Goal: Transaction & Acquisition: Purchase product/service

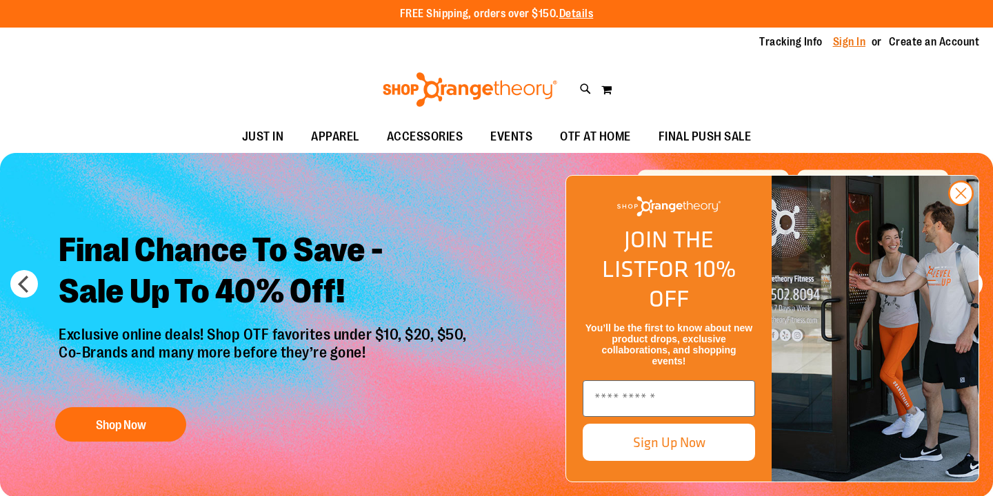
click at [849, 42] on link "Sign In" at bounding box center [849, 41] width 33 height 15
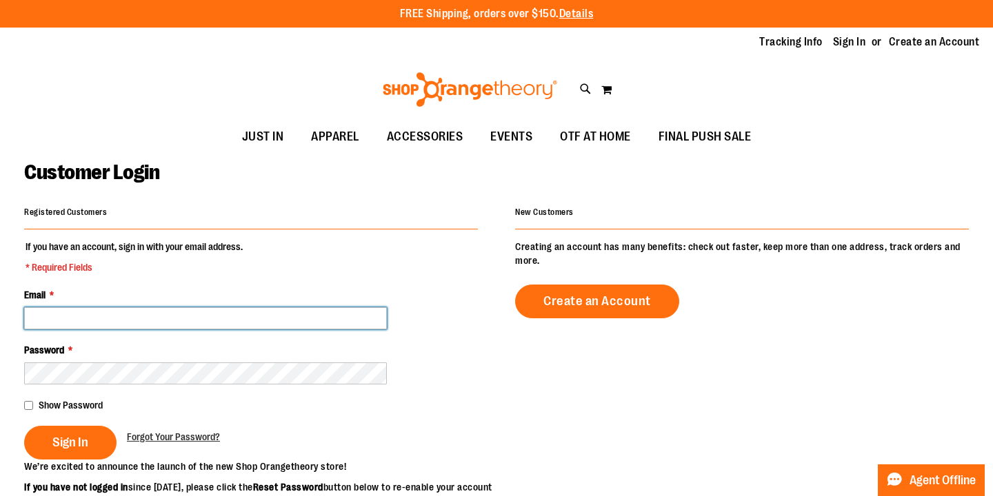
click at [285, 319] on input "Email *" at bounding box center [205, 318] width 363 height 22
type input "**********"
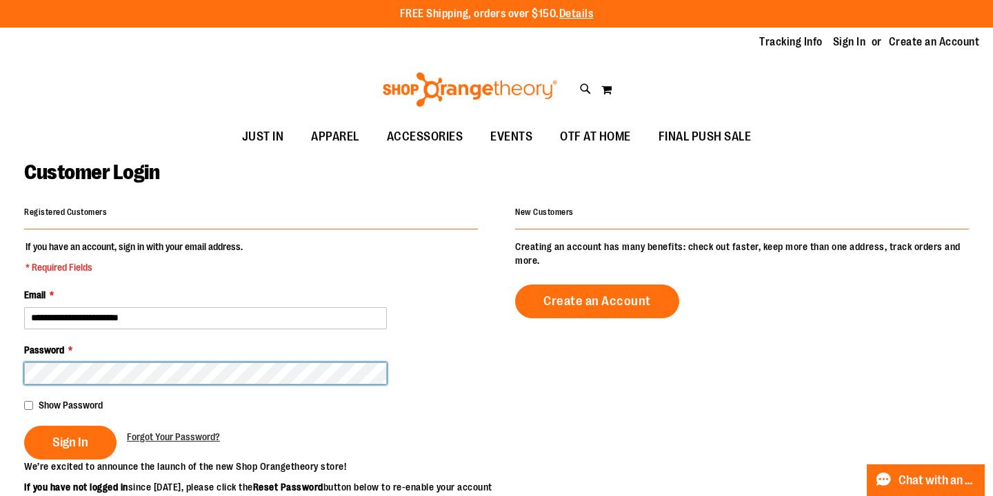
click at [24, 426] on button "Sign In" at bounding box center [70, 443] width 92 height 34
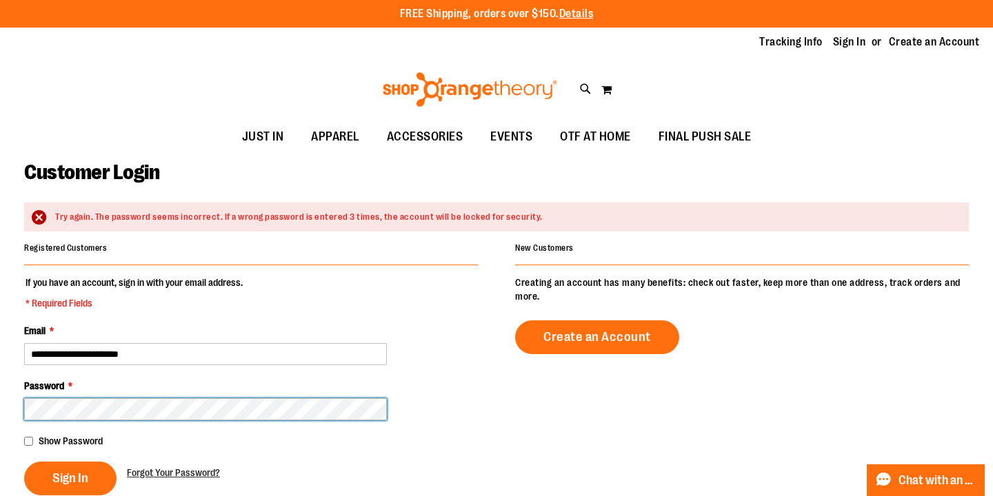
click at [24, 462] on button "Sign In" at bounding box center [70, 479] width 92 height 34
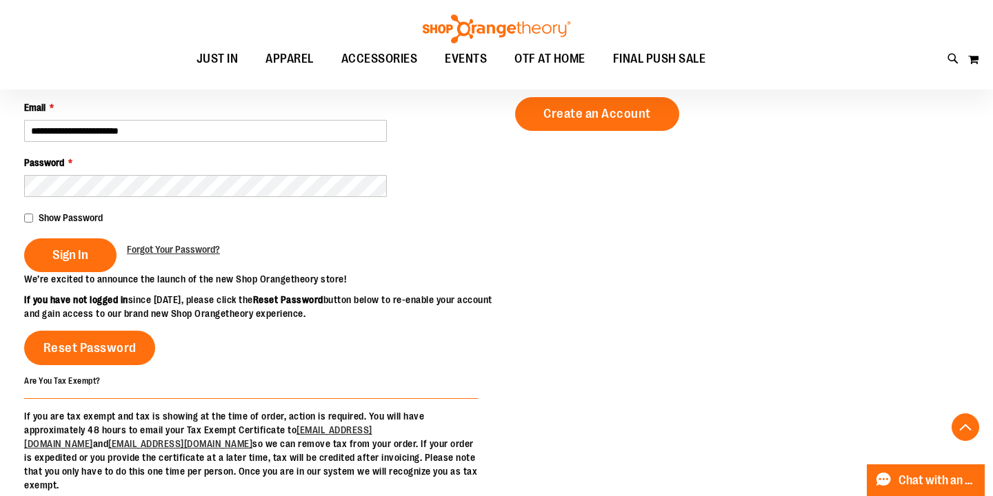
scroll to position [201, 0]
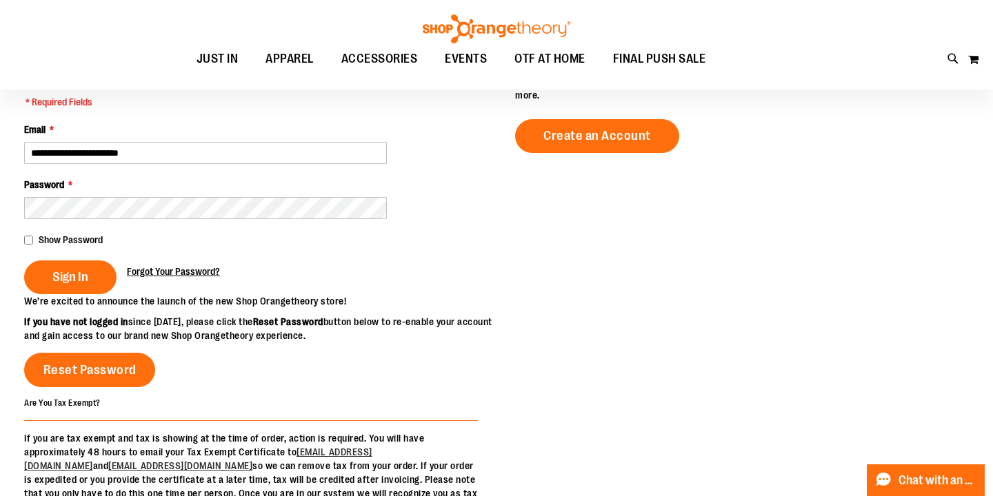
click at [177, 268] on span "Forgot Your Password?" at bounding box center [173, 271] width 93 height 11
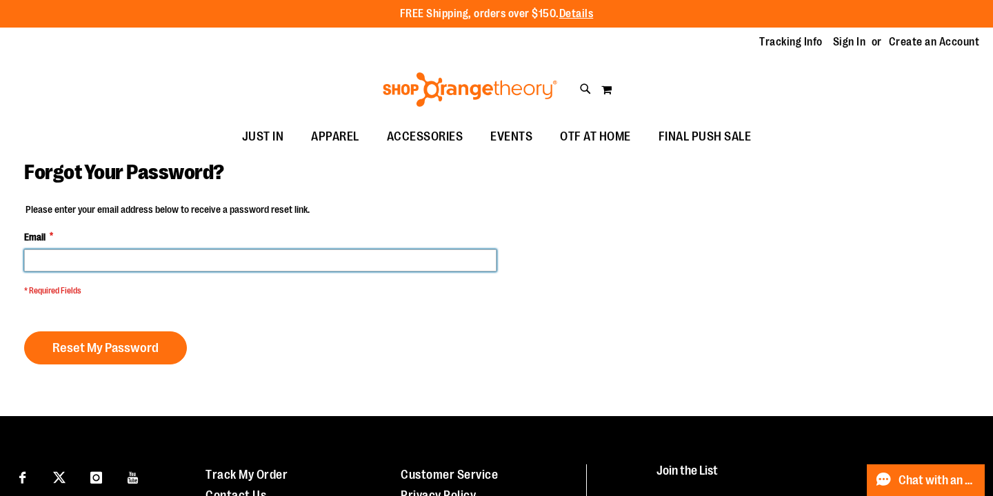
click at [177, 268] on input "Email *" at bounding box center [260, 261] width 472 height 22
type input "**********"
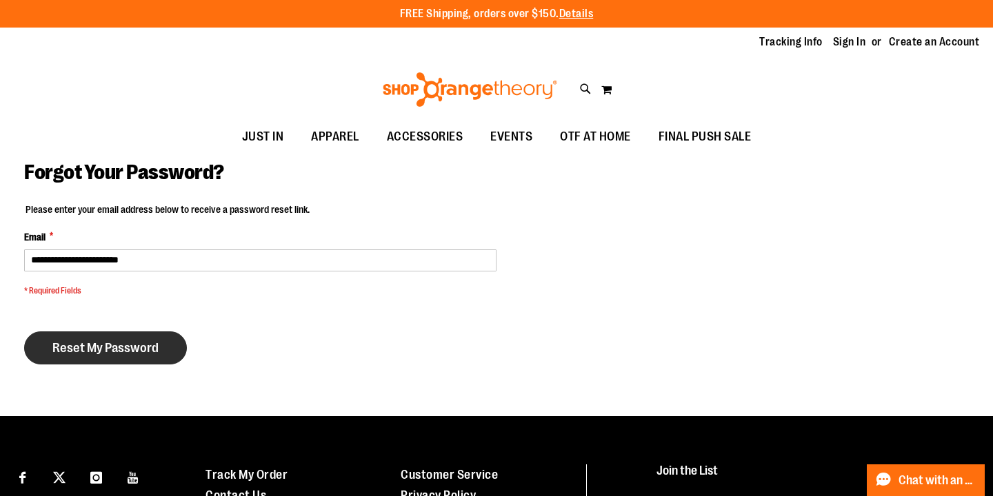
click at [137, 347] on span "Reset My Password" at bounding box center [105, 348] width 106 height 15
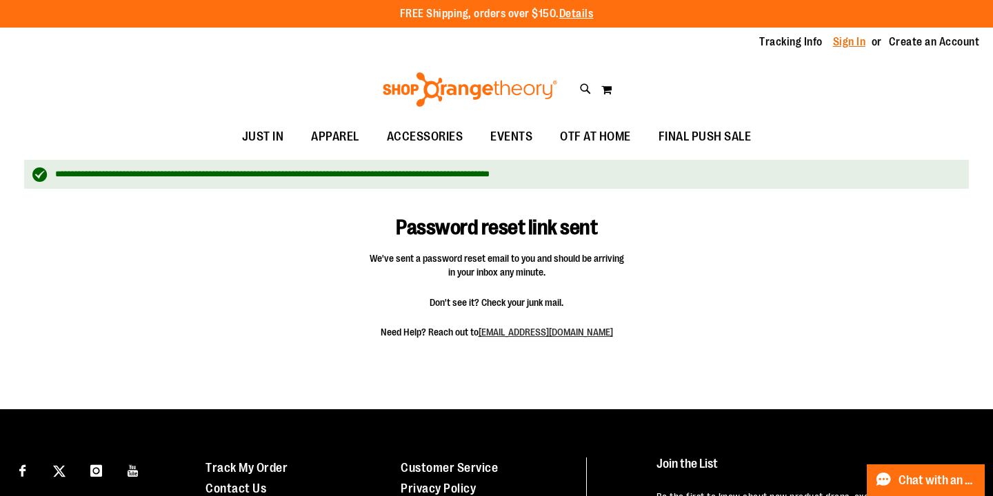
click at [851, 37] on link "Sign In" at bounding box center [849, 41] width 33 height 15
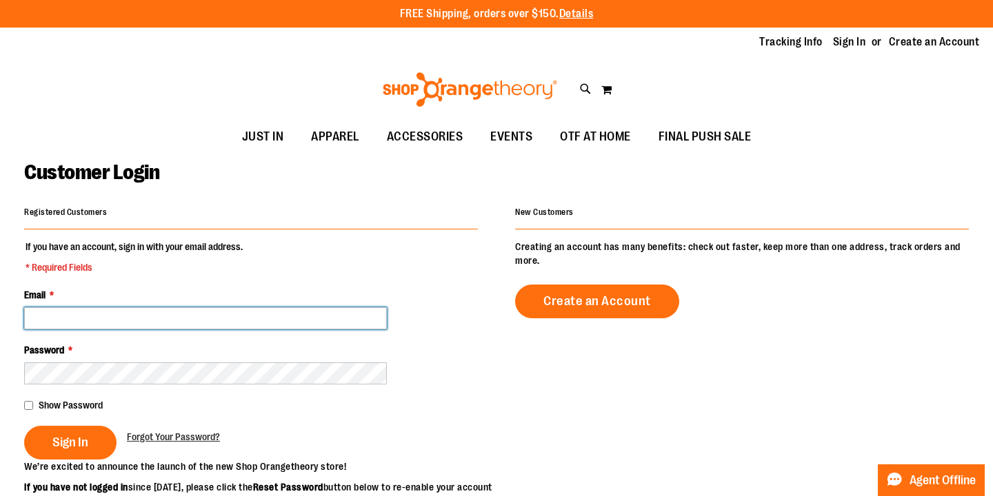
click at [237, 322] on input "Email *" at bounding box center [205, 318] width 363 height 22
type input "**********"
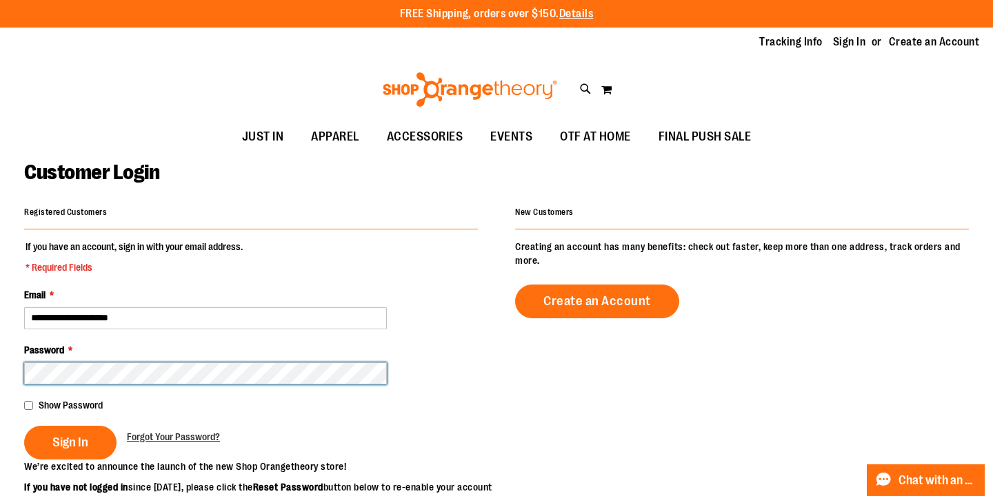
click at [24, 426] on button "Sign In" at bounding box center [70, 443] width 92 height 34
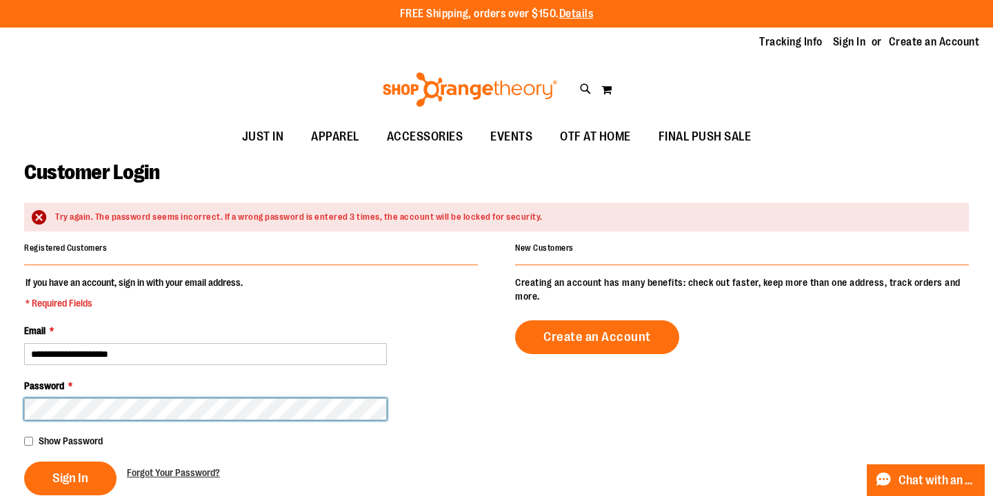
click at [24, 462] on button "Sign In" at bounding box center [70, 479] width 92 height 34
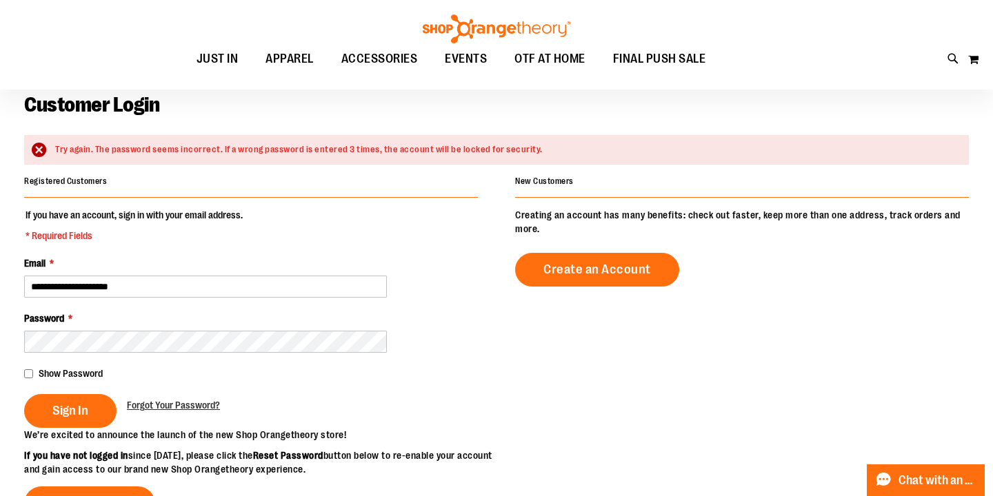
scroll to position [108, 0]
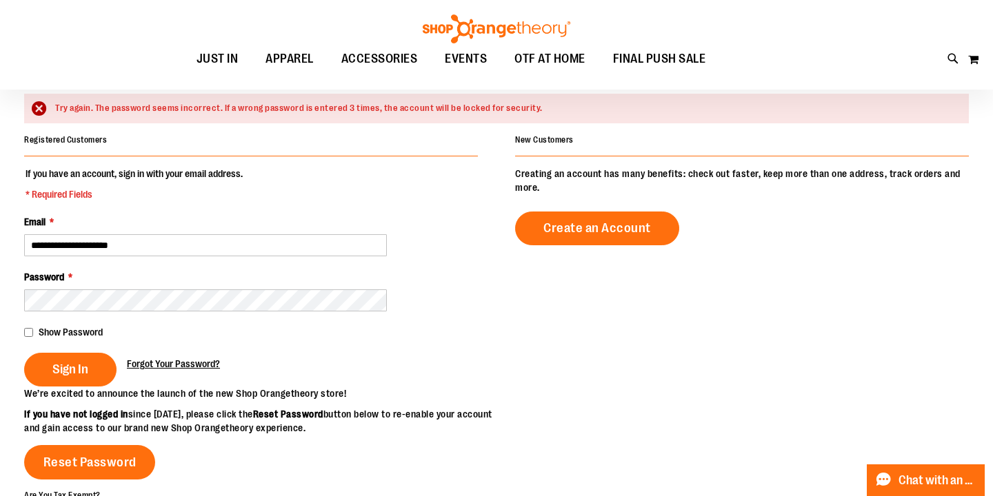
click at [170, 362] on span "Forgot Your Password?" at bounding box center [173, 364] width 93 height 11
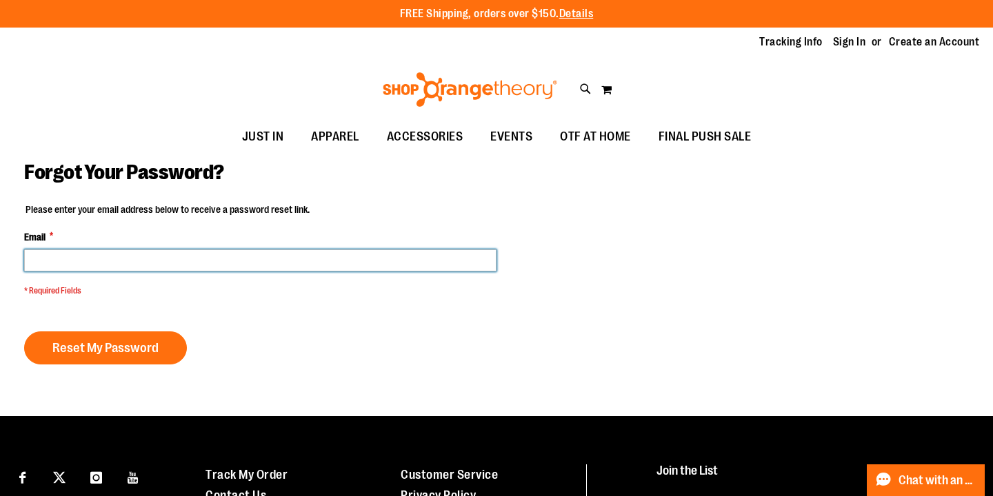
click at [165, 268] on input "Email *" at bounding box center [260, 261] width 472 height 22
type input "**********"
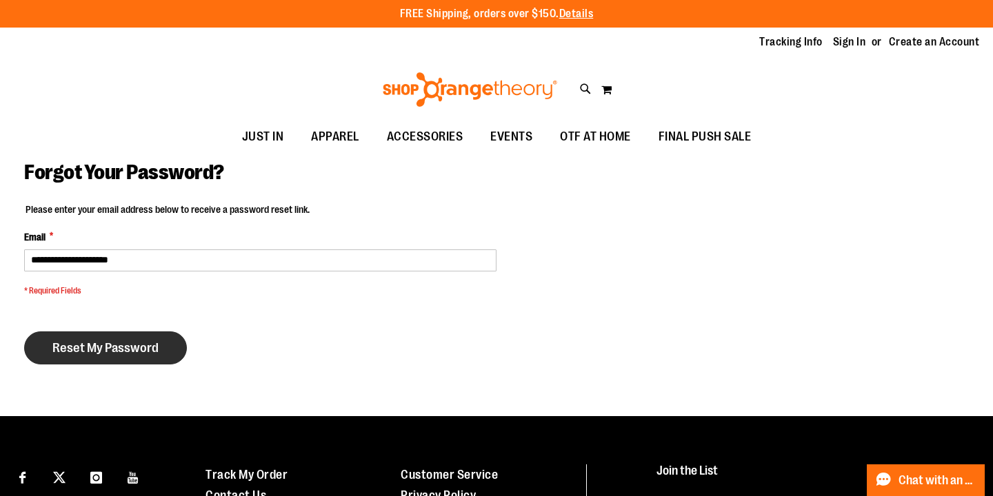
click at [135, 347] on span "Reset My Password" at bounding box center [105, 348] width 106 height 15
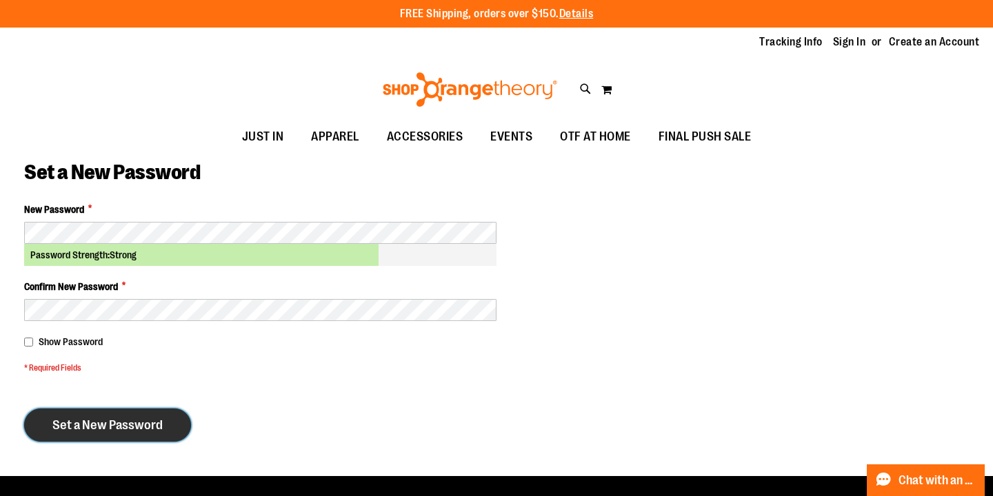
click at [121, 421] on span "Set a New Password" at bounding box center [107, 425] width 110 height 15
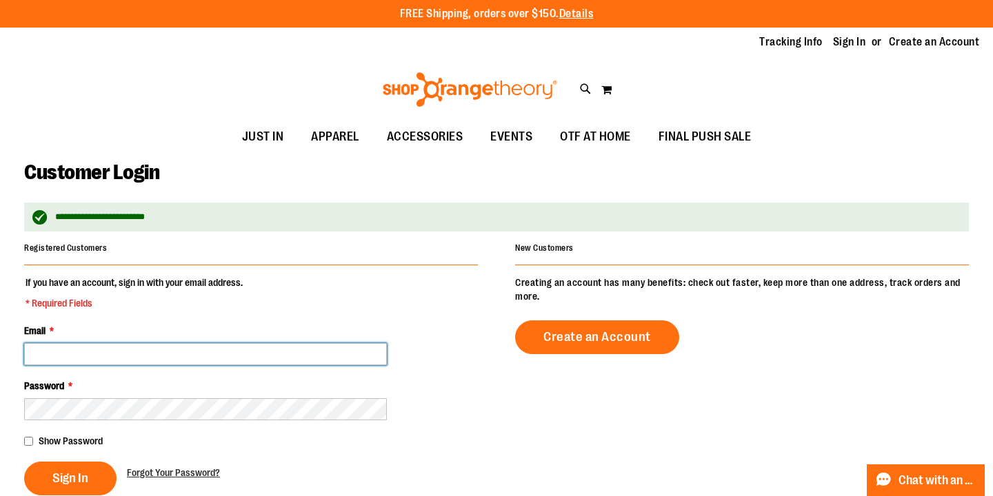
click at [252, 358] on input "Email *" at bounding box center [205, 354] width 363 height 22
type input "**********"
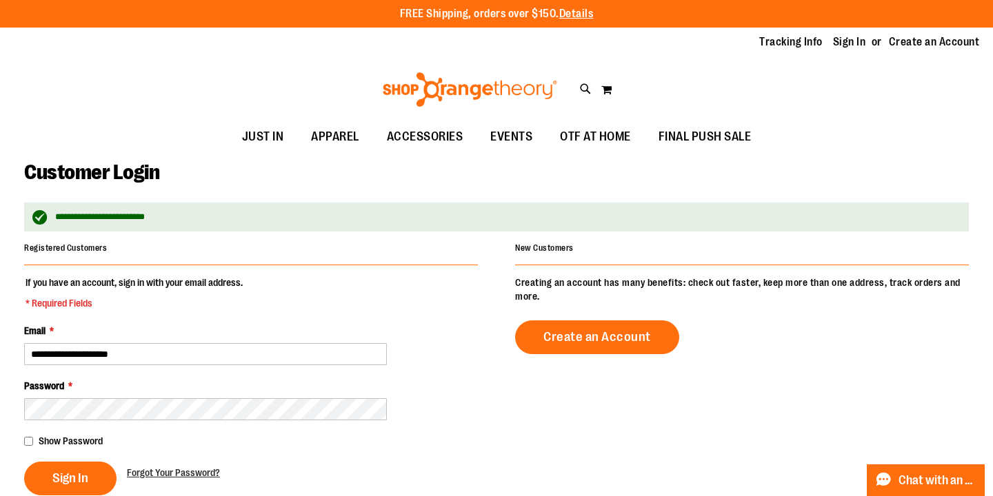
type input "**********"
click at [79, 474] on span "Sign In" at bounding box center [70, 478] width 36 height 15
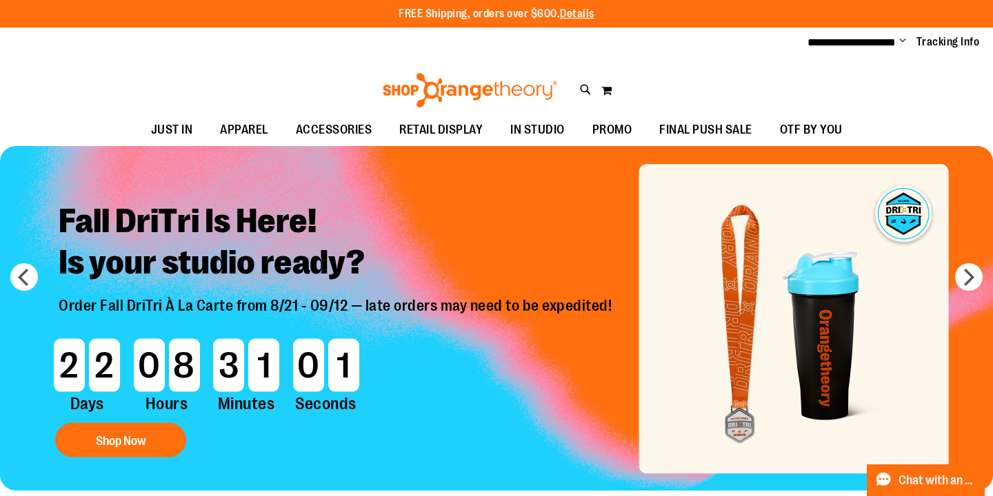
type input "**********"
click at [904, 41] on span "Change" at bounding box center [902, 41] width 7 height 13
click at [838, 70] on link "My Account" at bounding box center [853, 67] width 121 height 26
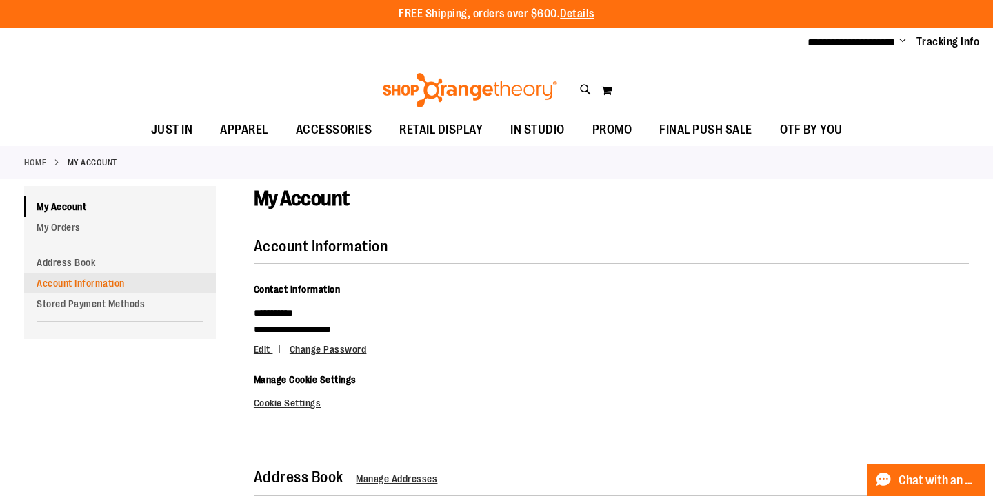
type input "**********"
click at [73, 279] on link "Account Information" at bounding box center [120, 283] width 192 height 21
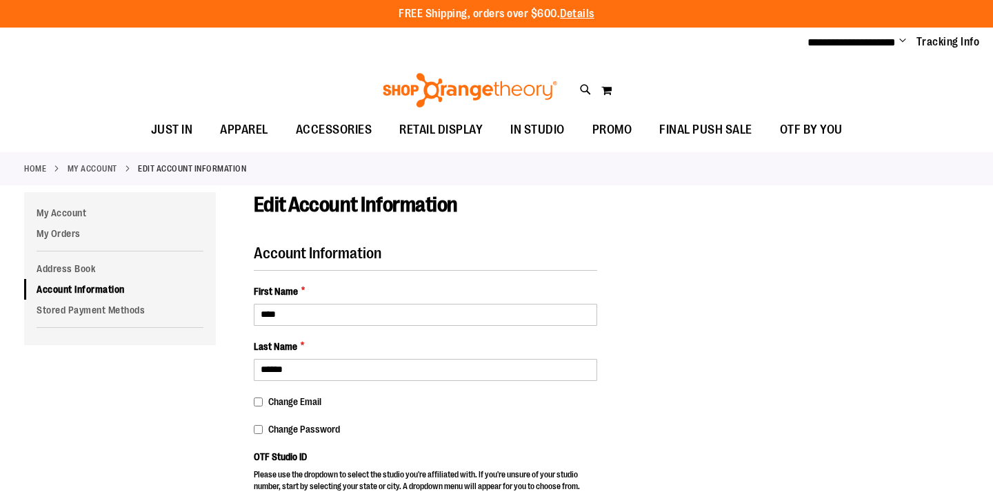
select select "***"
select select "********"
select select "*********"
select select "****"
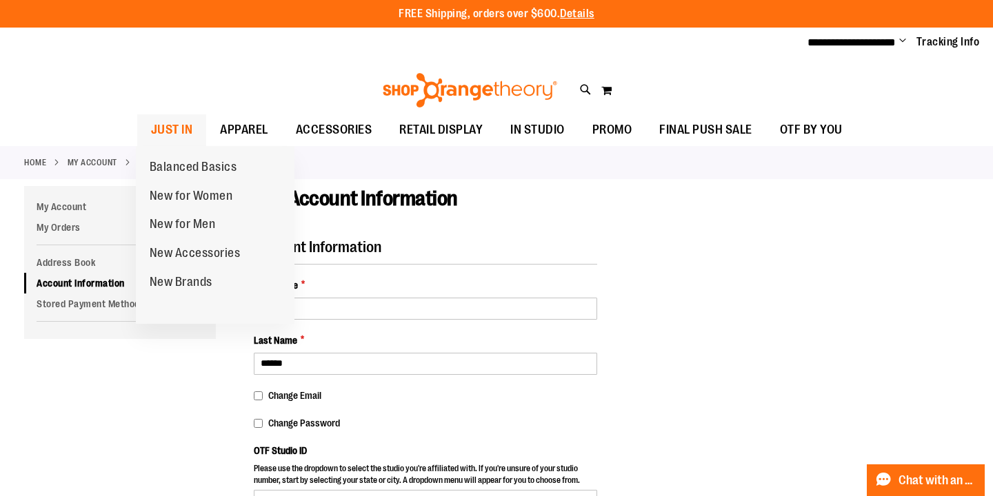
type input "**********"
click at [179, 125] on span "JUST IN" at bounding box center [172, 129] width 42 height 31
click at [175, 194] on span "New for Women" at bounding box center [191, 197] width 83 height 17
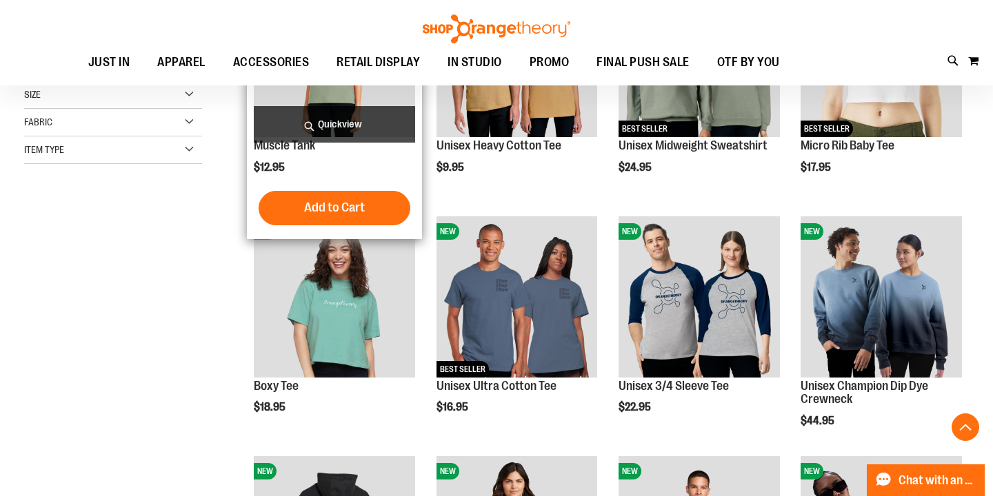
scroll to position [305, 0]
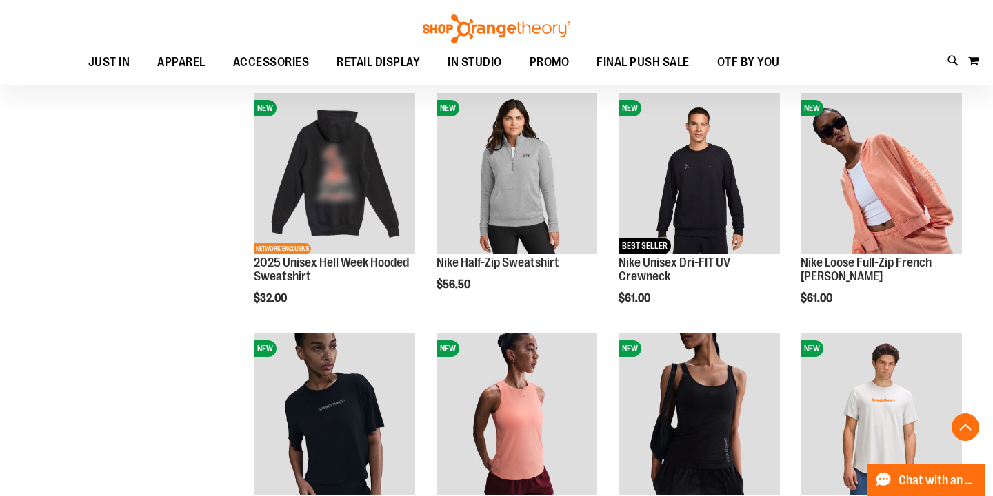
scroll to position [661, 0]
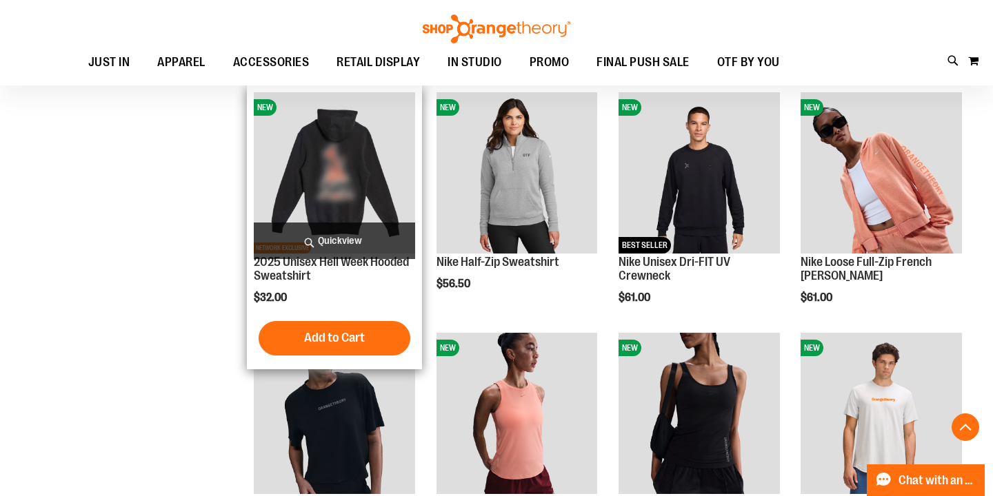
type input "**********"
click at [323, 174] on img "product" at bounding box center [334, 172] width 161 height 161
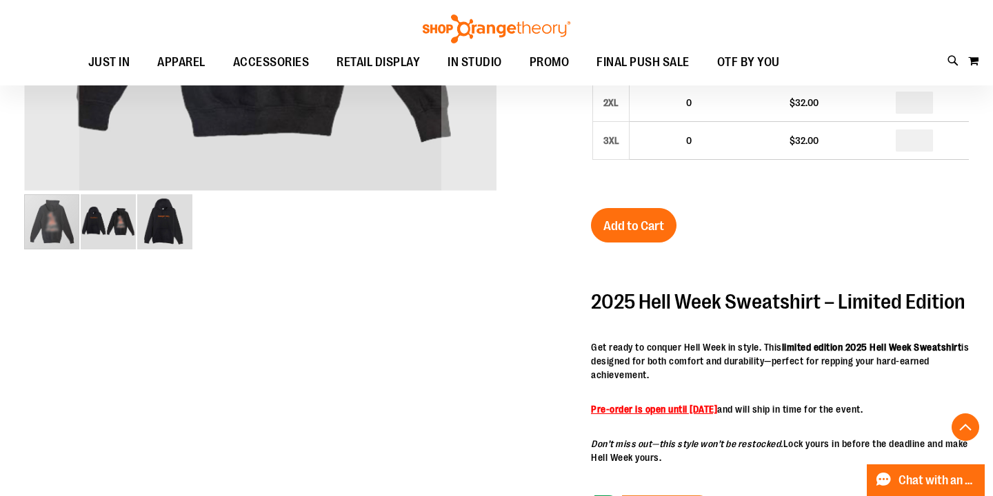
scroll to position [473, 0]
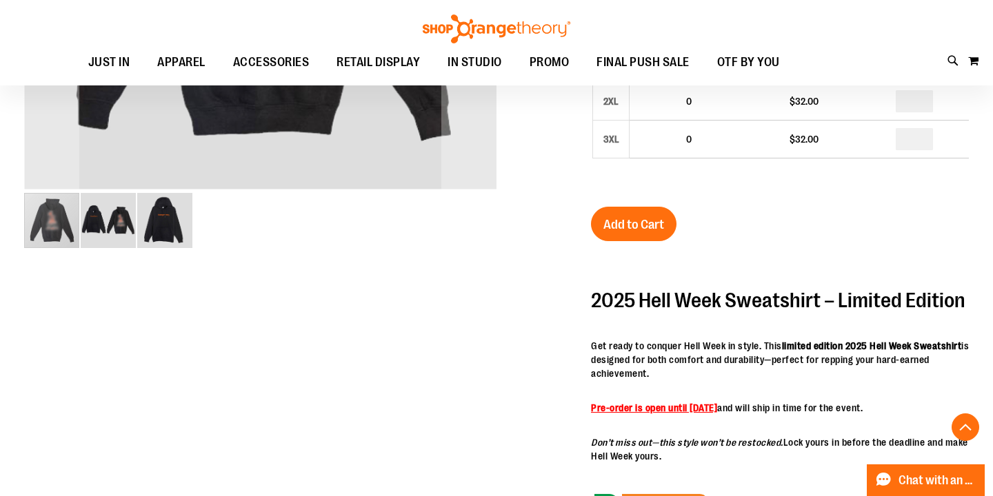
type input "**********"
click at [161, 225] on img "image 3 of 3" at bounding box center [164, 220] width 55 height 55
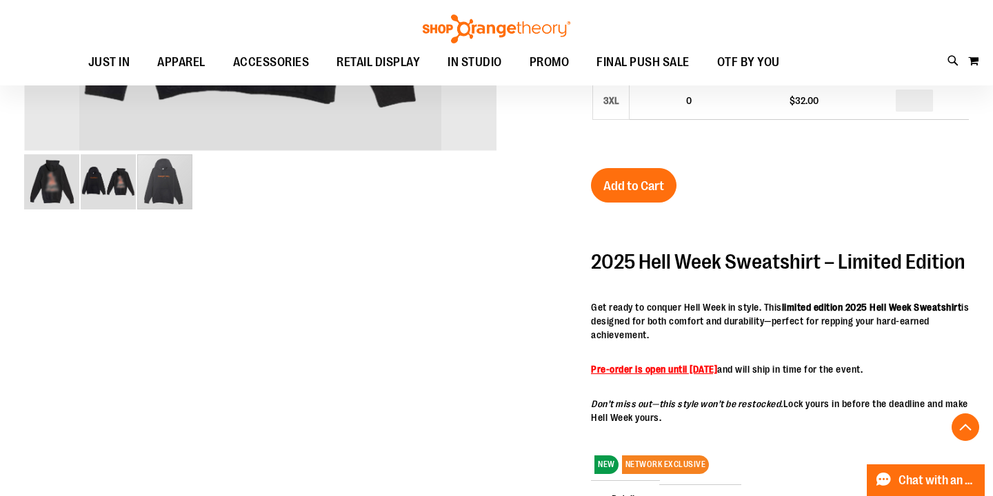
scroll to position [518, 0]
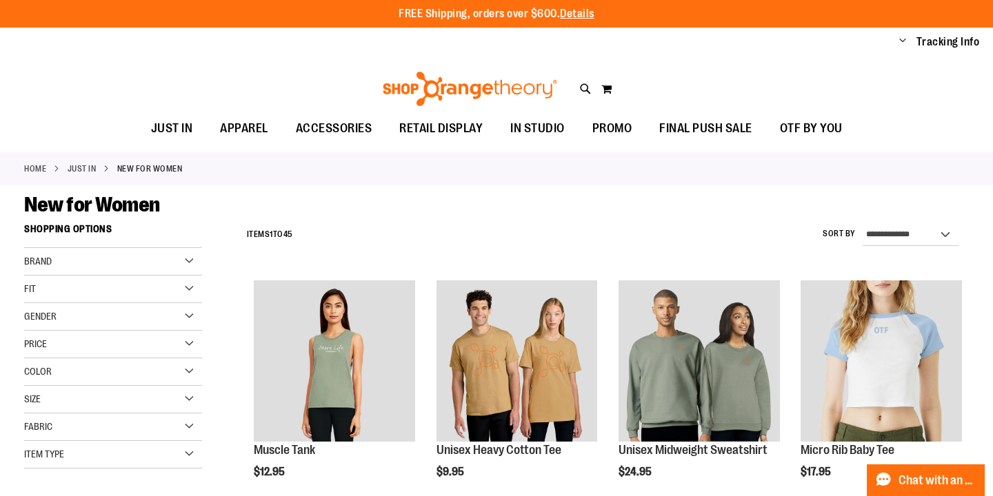
scroll to position [596, 0]
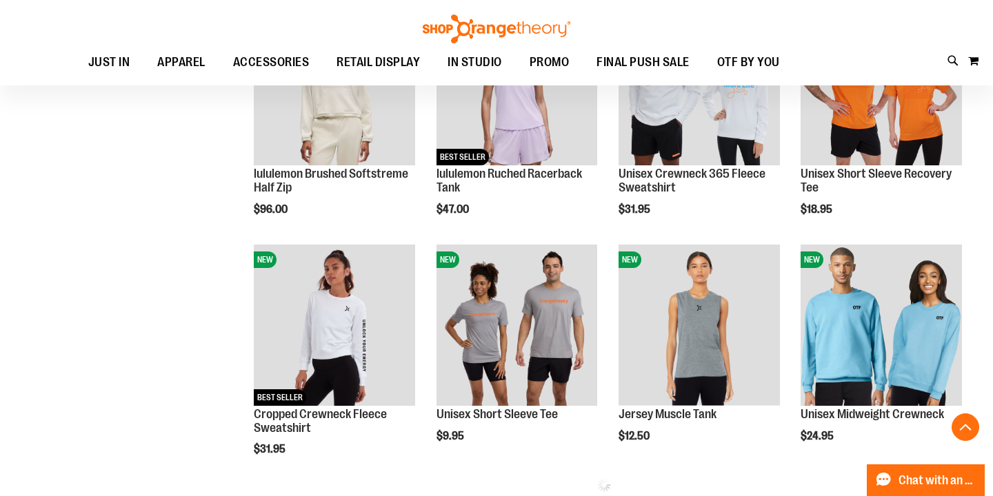
scroll to position [1087, 0]
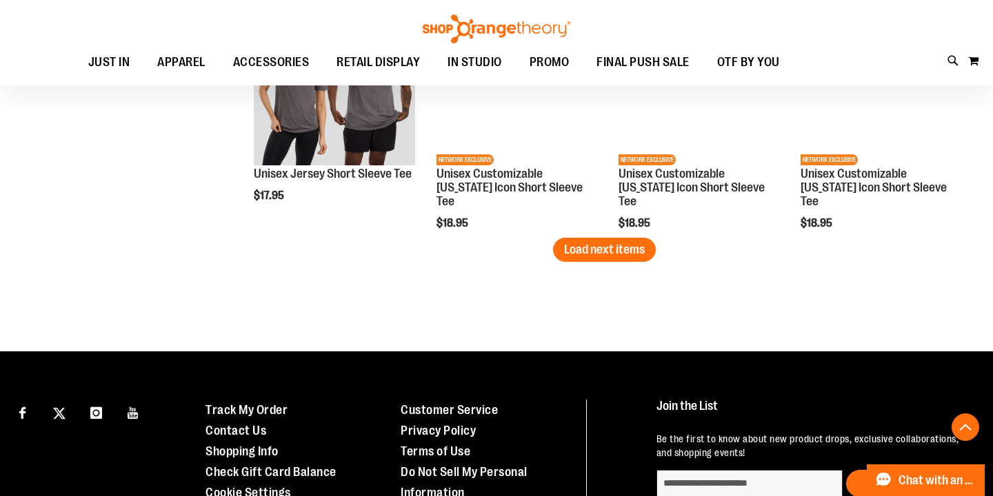
scroll to position [2047, 0]
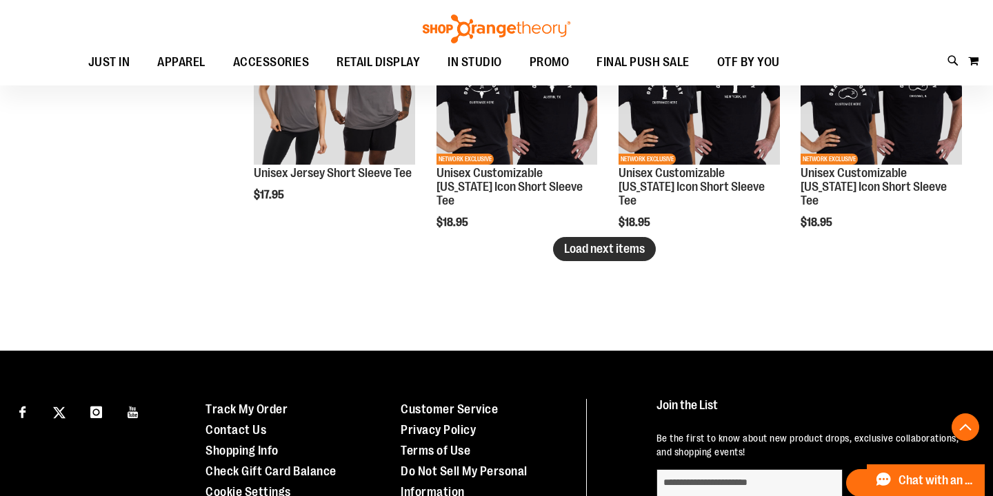
type input "**********"
click at [572, 256] on button "Load next items" at bounding box center [604, 249] width 103 height 24
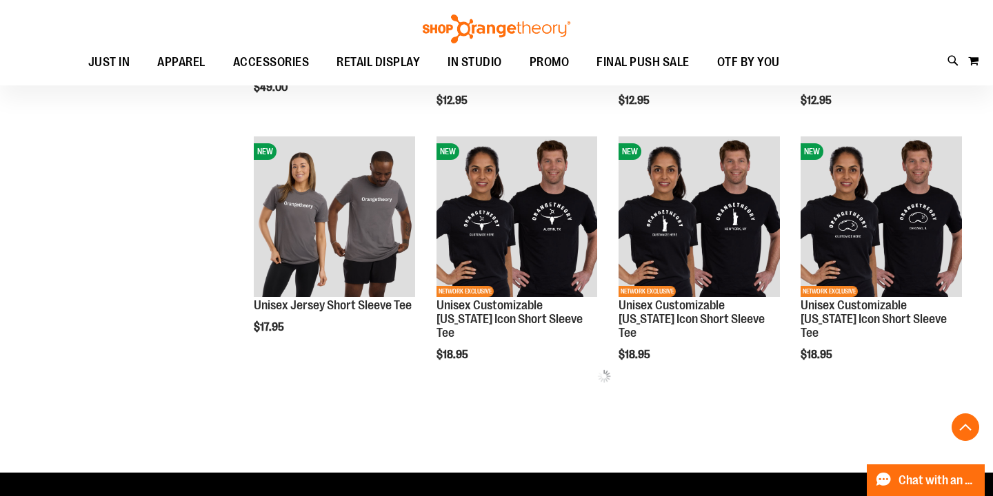
scroll to position [1914, 0]
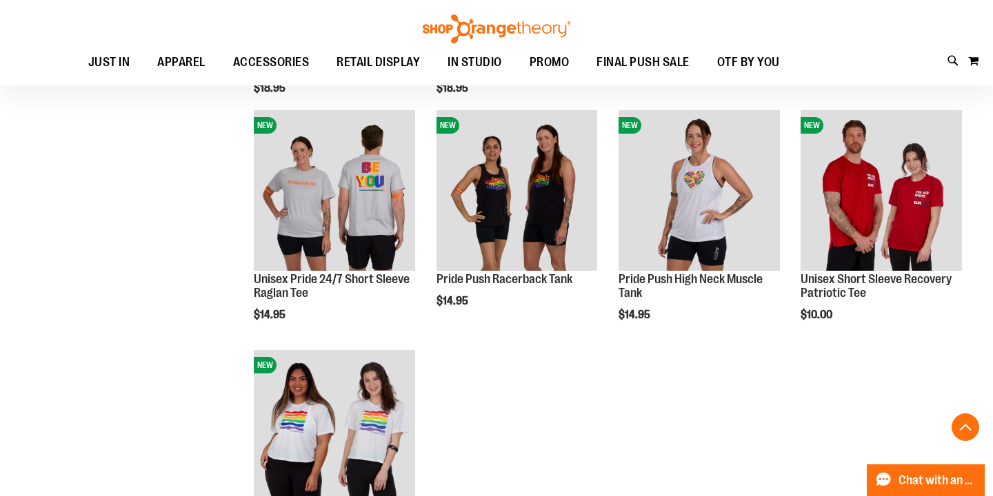
scroll to position [2426, 0]
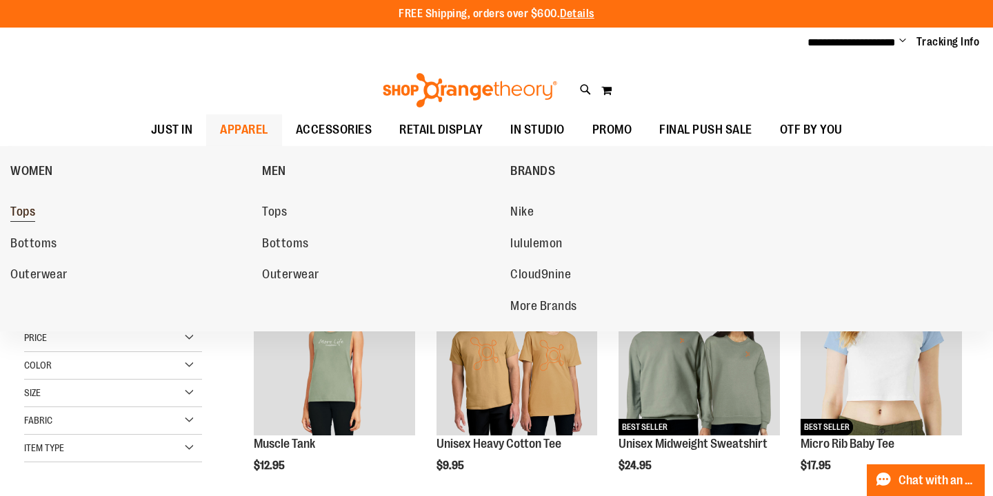
click at [28, 211] on span "Tops" at bounding box center [22, 213] width 25 height 17
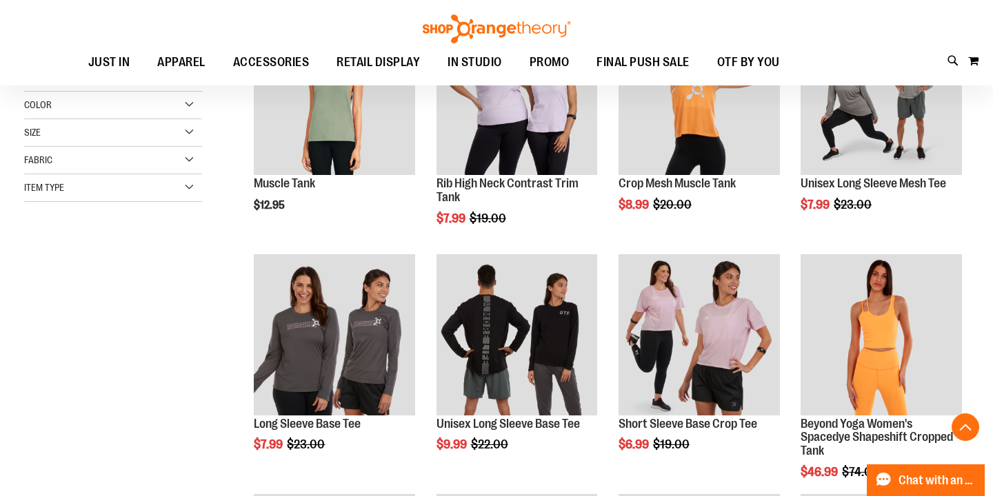
scroll to position [263, 0]
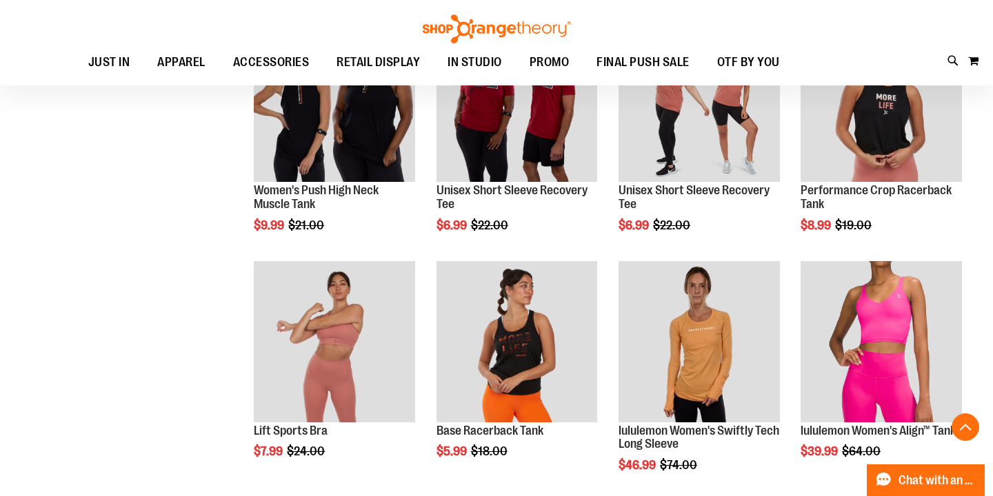
scroll to position [738, 0]
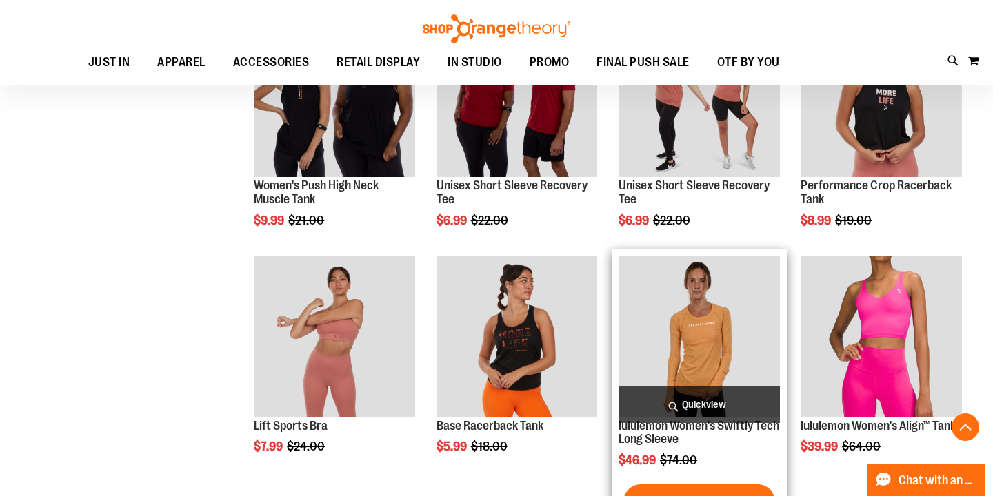
type input "**********"
click at [715, 330] on img "product" at bounding box center [698, 336] width 161 height 161
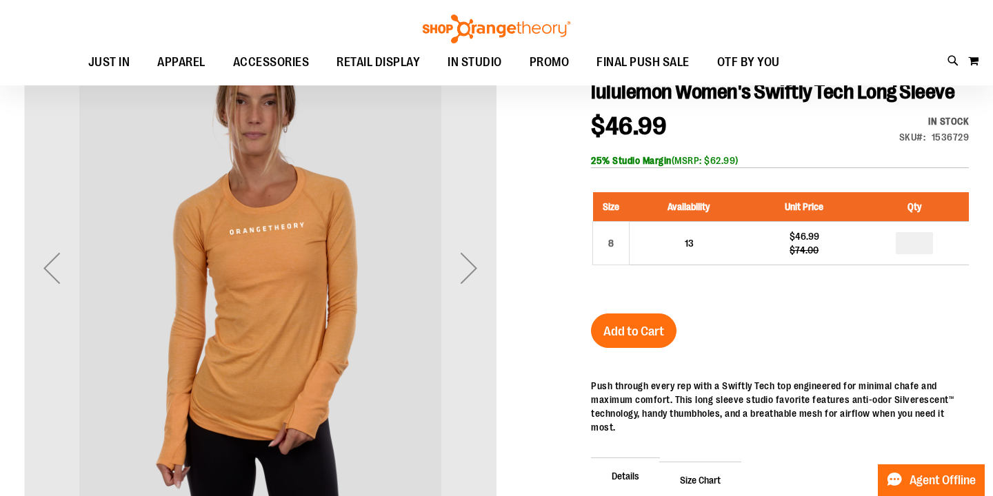
scroll to position [162, 0]
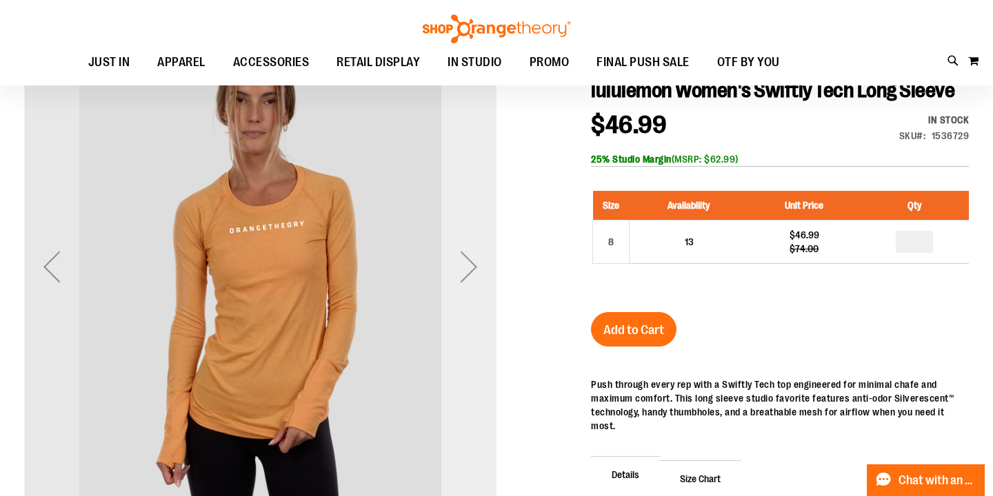
type input "**********"
click at [467, 270] on div "Next" at bounding box center [468, 266] width 55 height 55
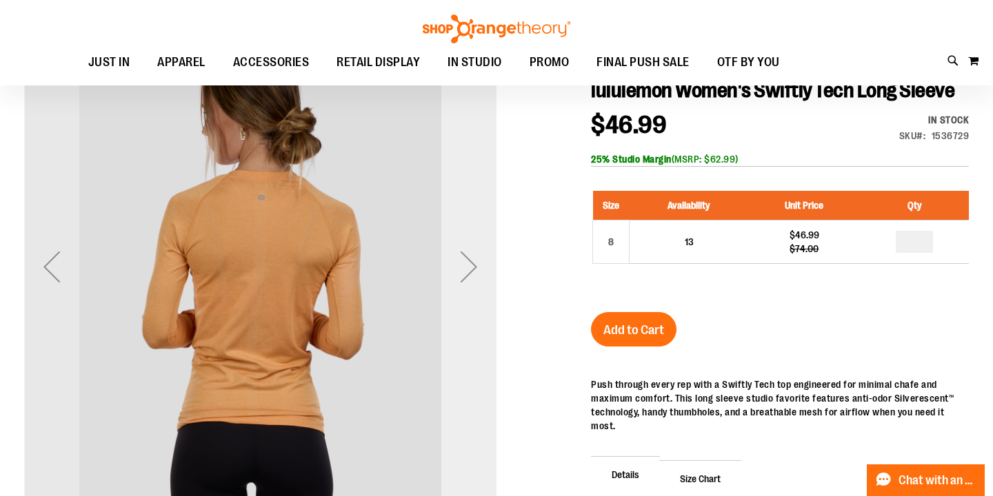
click at [467, 270] on div "Next" at bounding box center [468, 266] width 55 height 55
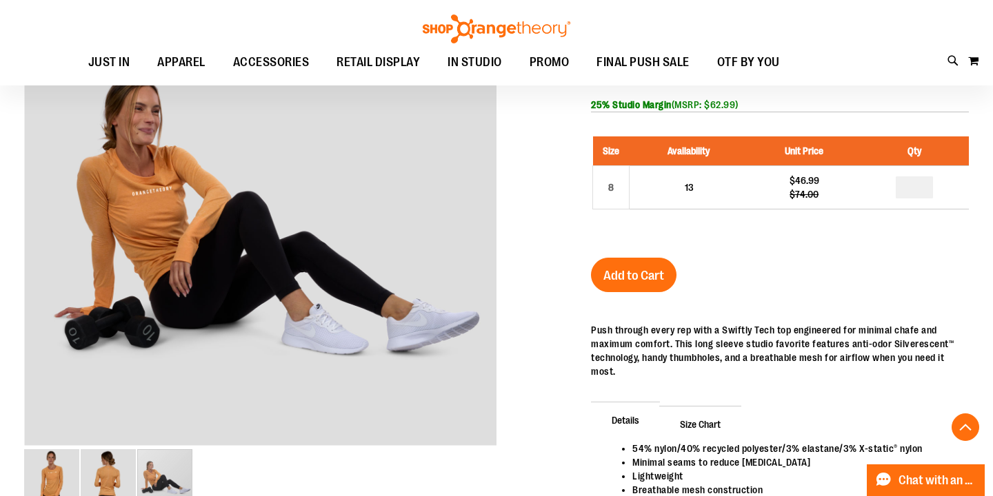
scroll to position [214, 0]
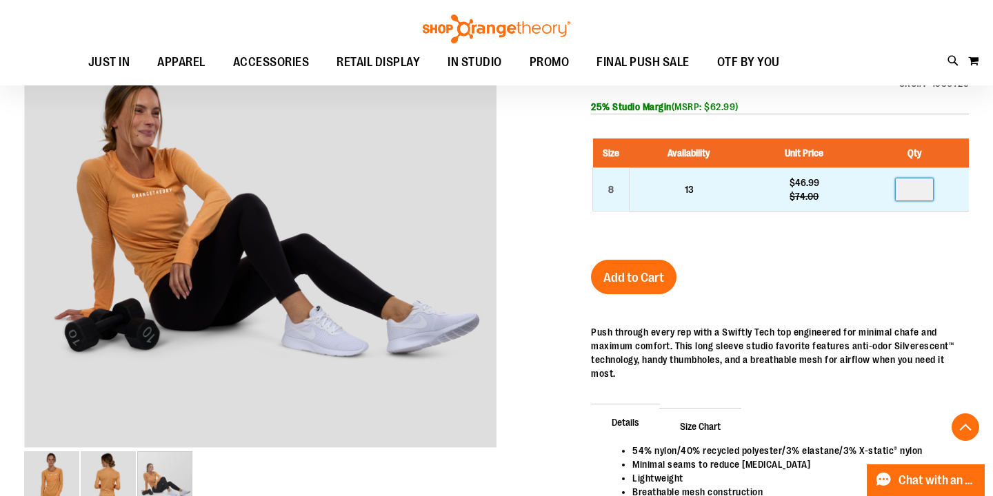
click at [927, 189] on input "number" at bounding box center [914, 190] width 37 height 22
type input "*"
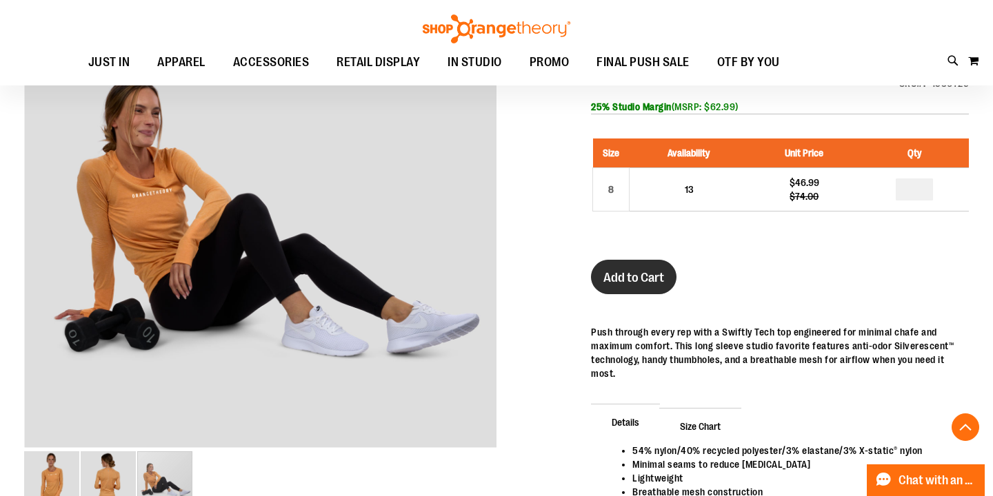
click at [639, 267] on button "Add to Cart" at bounding box center [633, 277] width 85 height 34
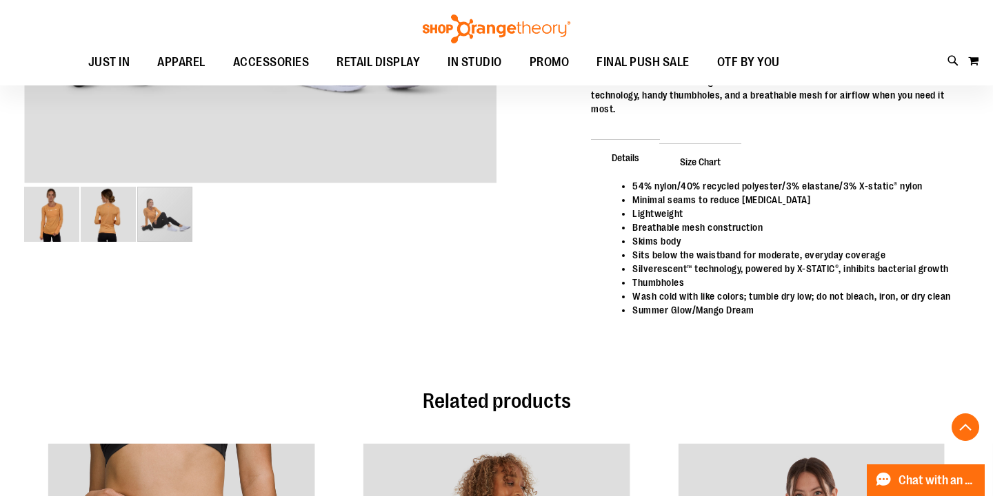
scroll to position [483, 0]
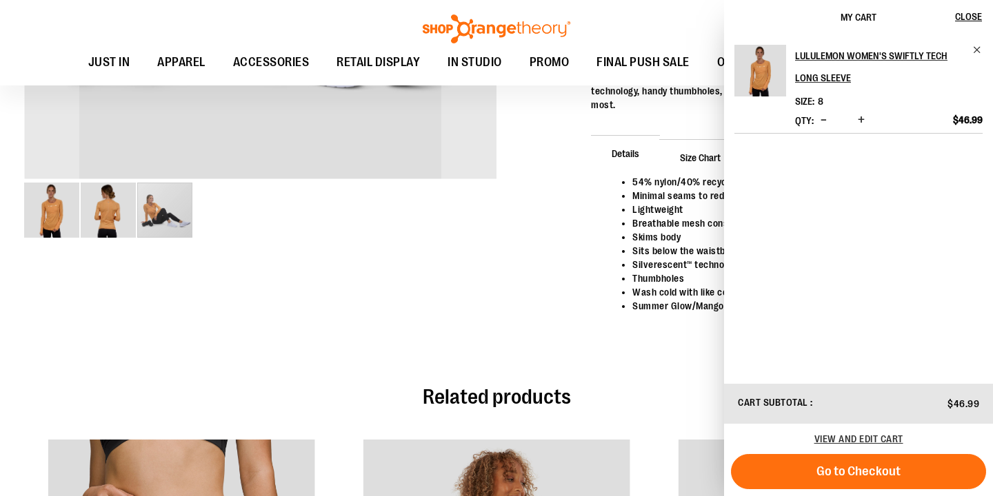
click at [165, 210] on div "carousel" at bounding box center [164, 210] width 55 height 55
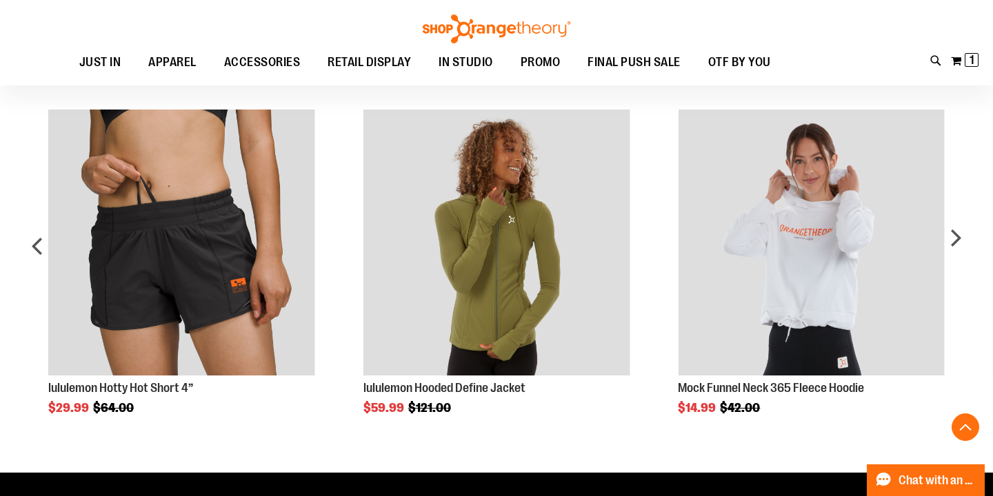
scroll to position [815, 0]
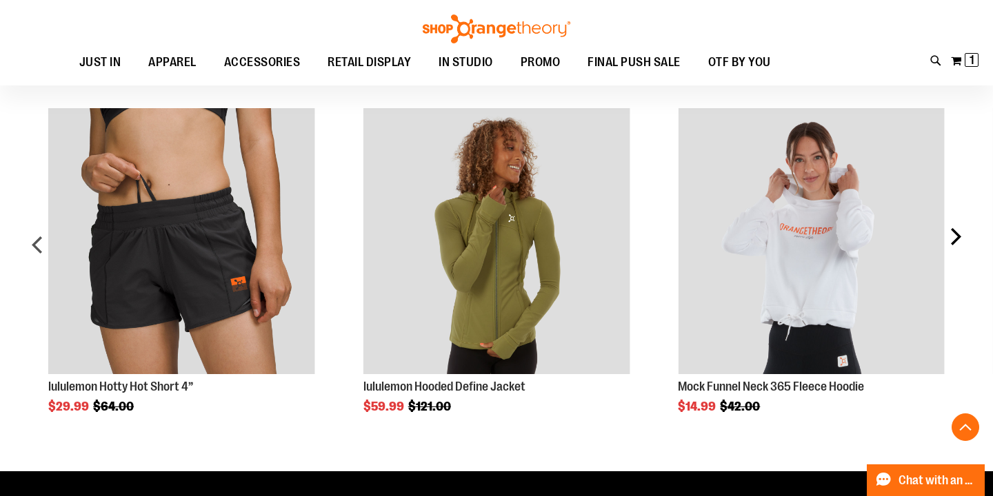
click at [962, 240] on div "next" at bounding box center [955, 250] width 28 height 325
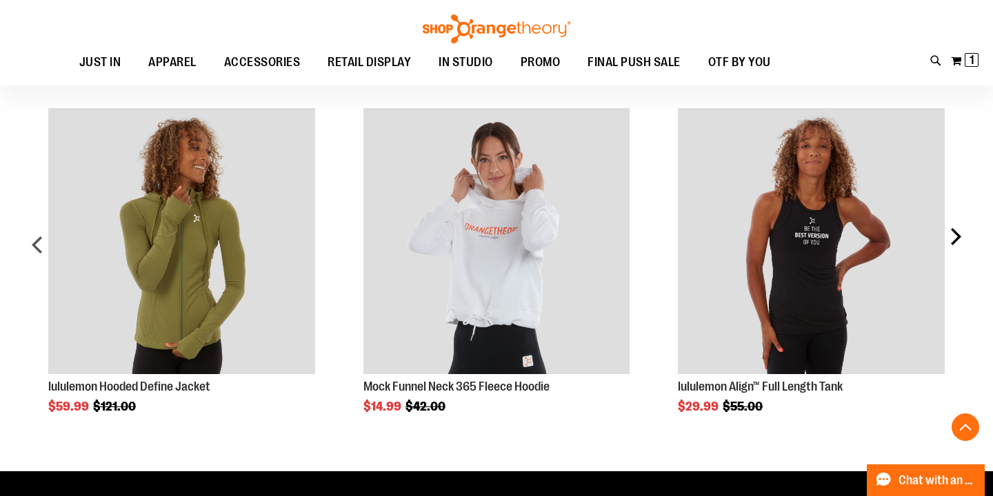
click at [962, 241] on div "next" at bounding box center [955, 250] width 28 height 325
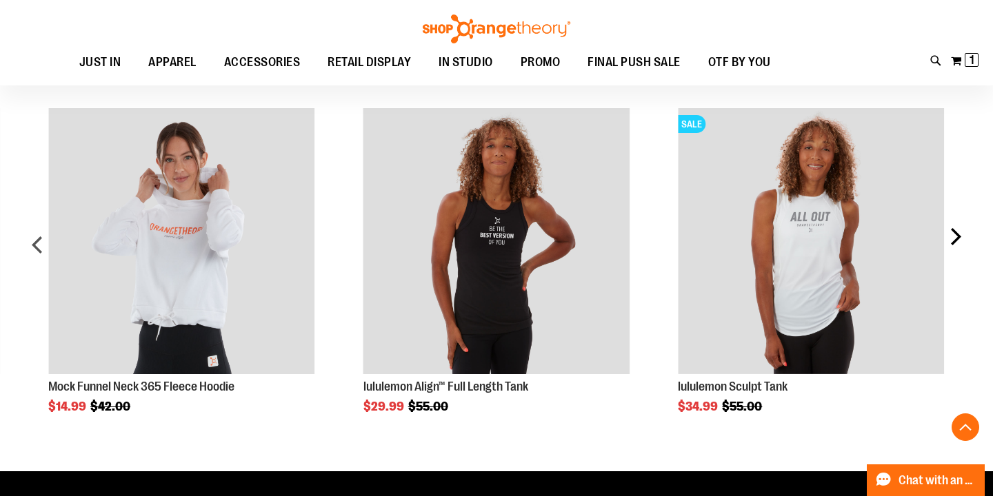
click at [962, 241] on div "next" at bounding box center [955, 250] width 28 height 325
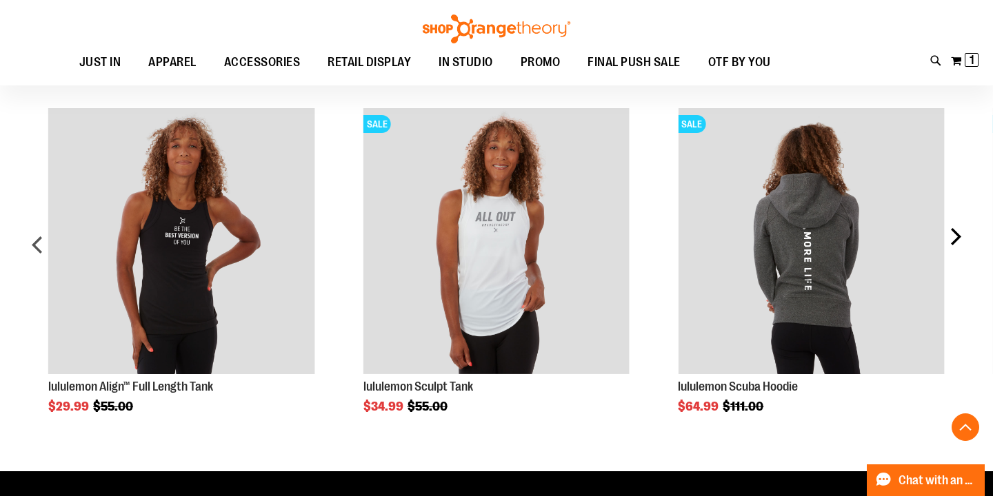
click at [962, 241] on div "next" at bounding box center [955, 250] width 28 height 325
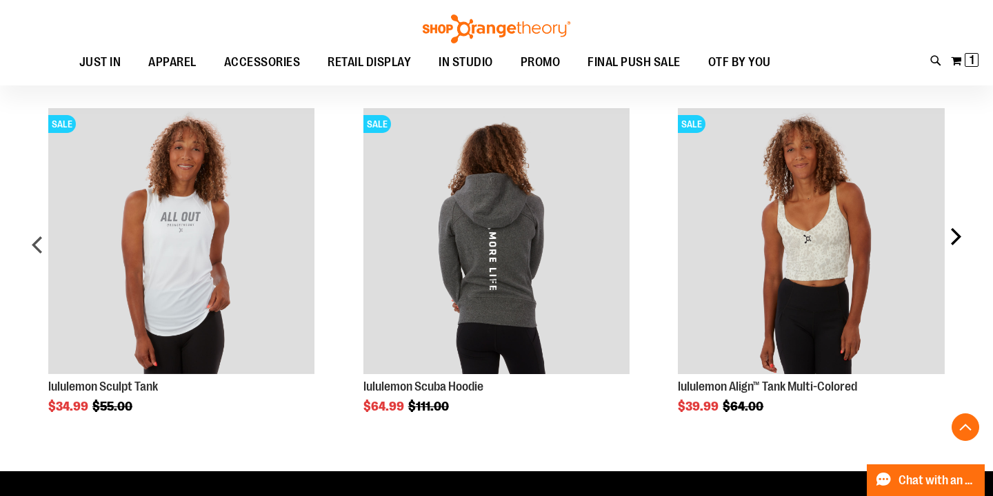
click at [962, 241] on div "next" at bounding box center [955, 250] width 28 height 325
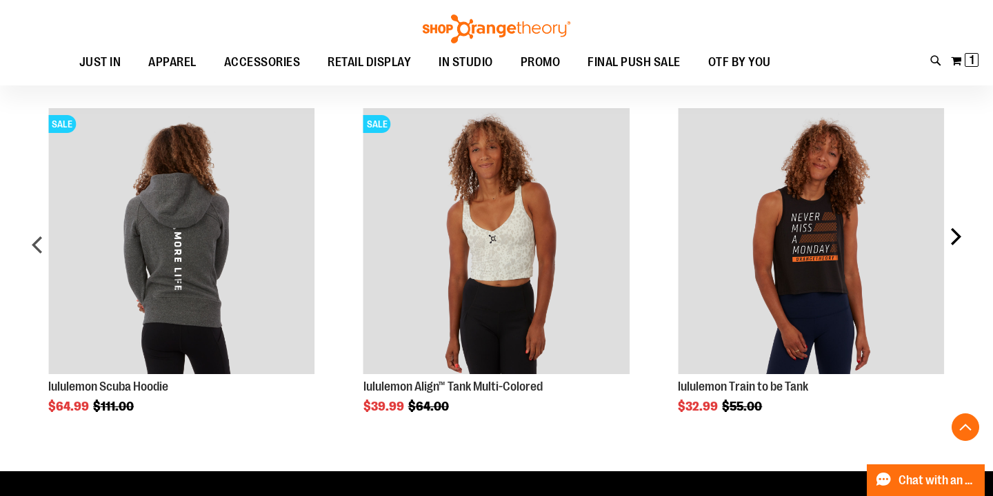
click at [962, 241] on div "next" at bounding box center [955, 250] width 28 height 325
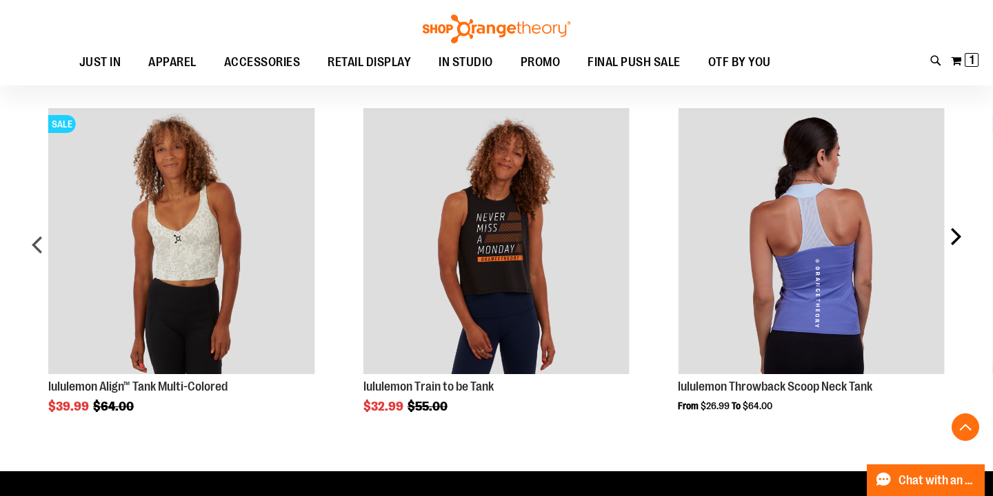
click at [962, 241] on div "next" at bounding box center [955, 250] width 28 height 325
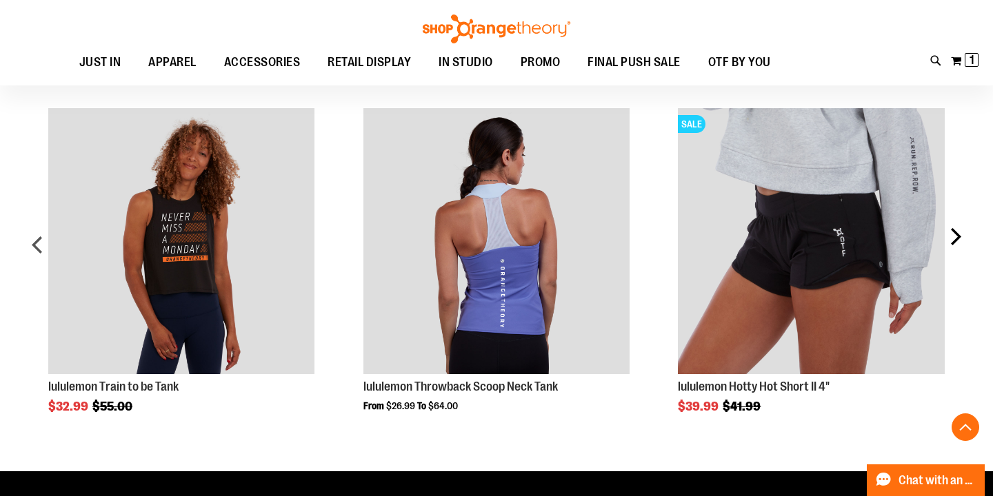
click at [962, 241] on div "next" at bounding box center [955, 250] width 28 height 325
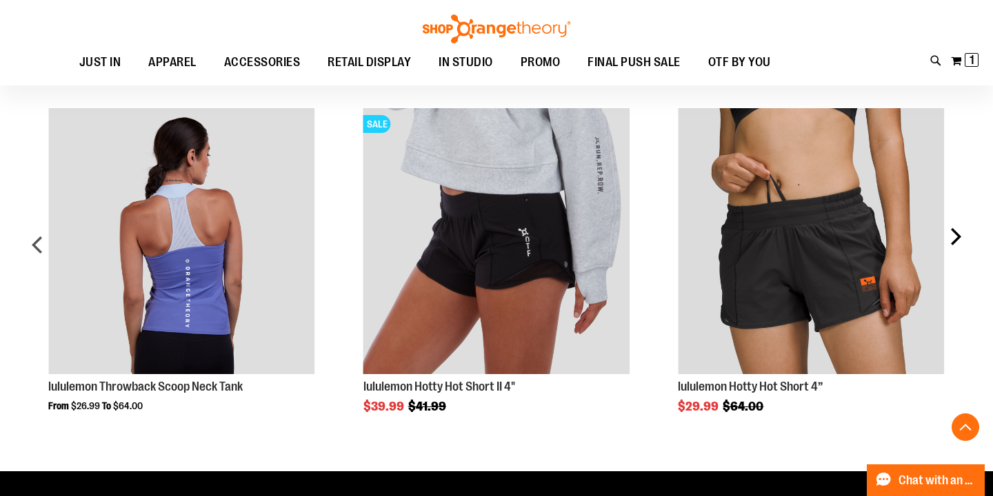
click at [962, 241] on div "next" at bounding box center [955, 250] width 28 height 325
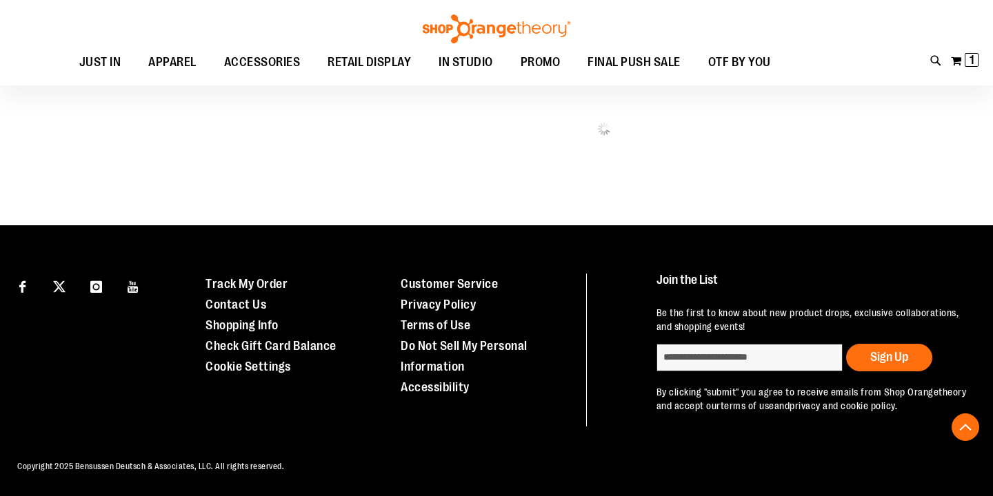
scroll to position [720, 0]
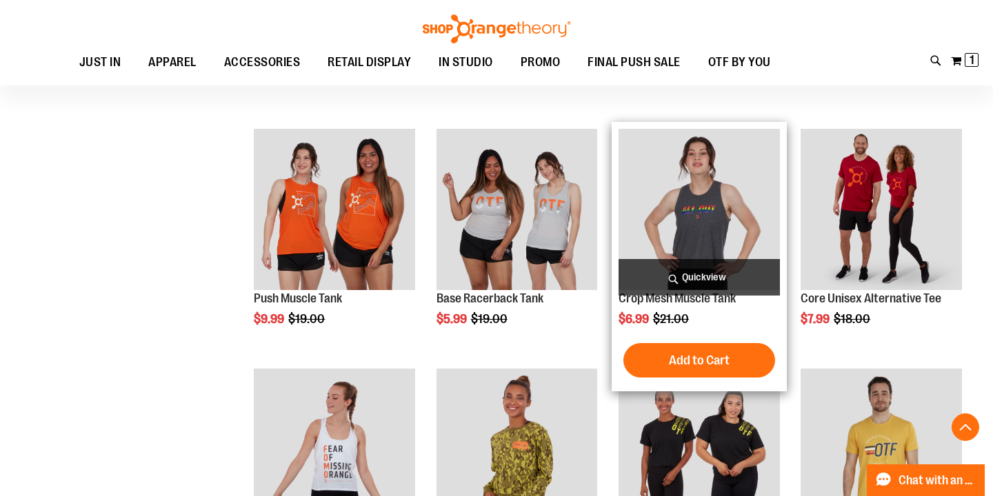
type input "**********"
click at [711, 238] on img "product" at bounding box center [698, 209] width 161 height 161
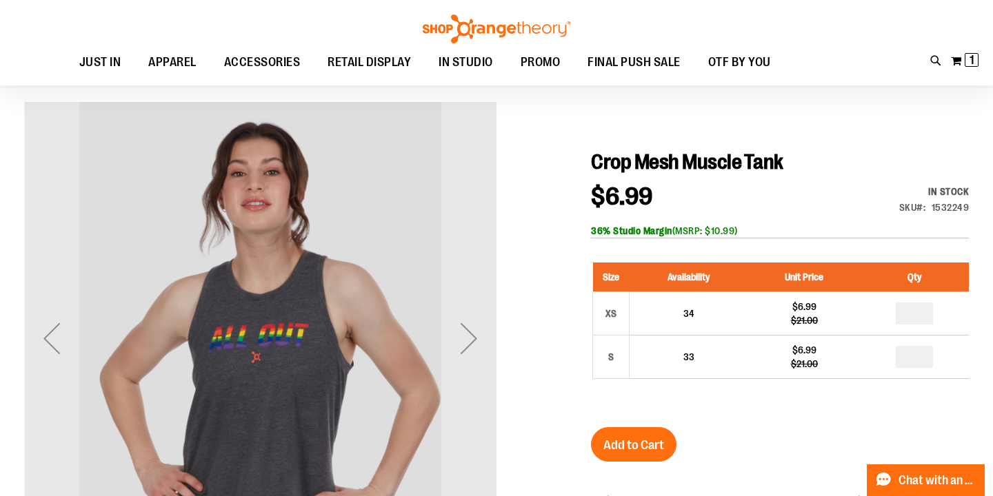
scroll to position [91, 0]
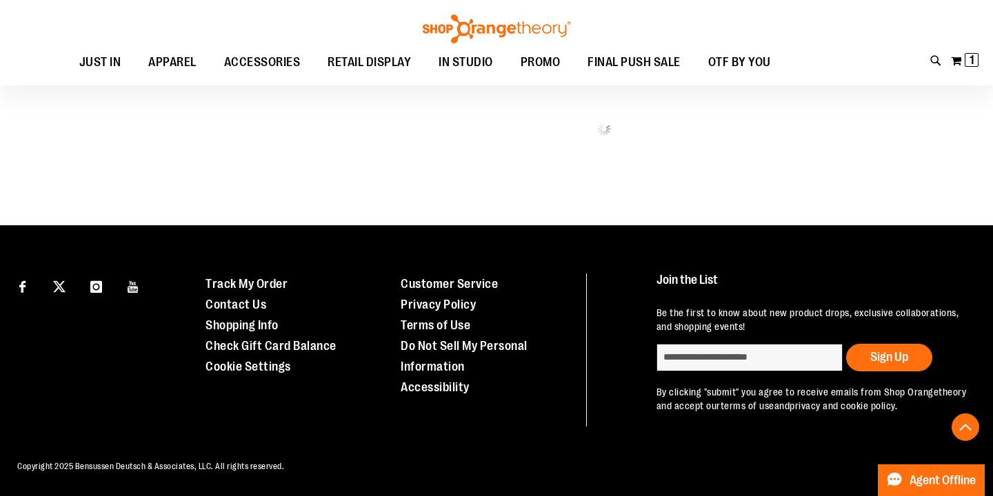
scroll to position [720, 0]
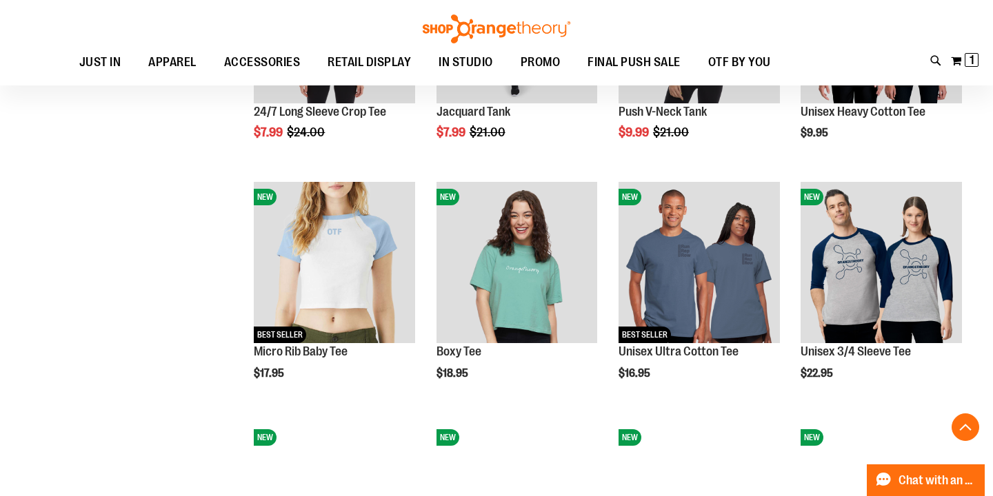
scroll to position [909, 0]
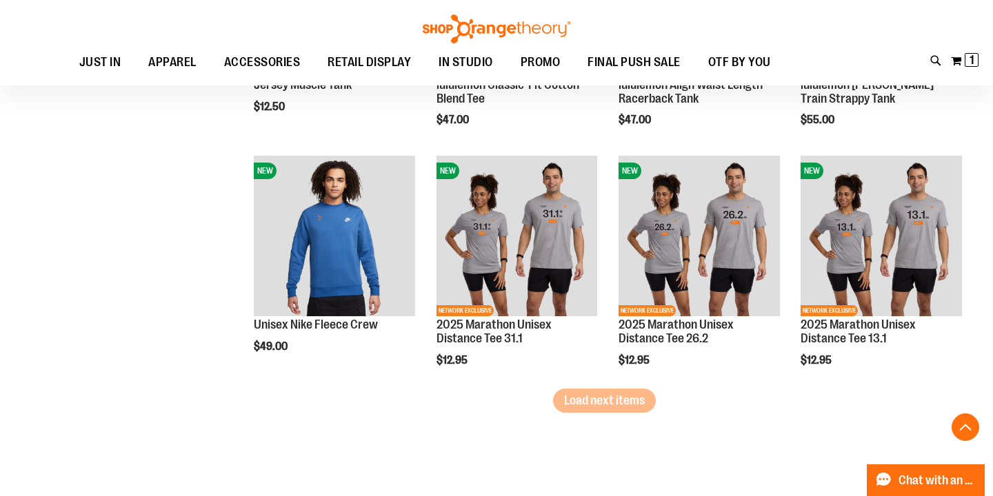
scroll to position [1944, 0]
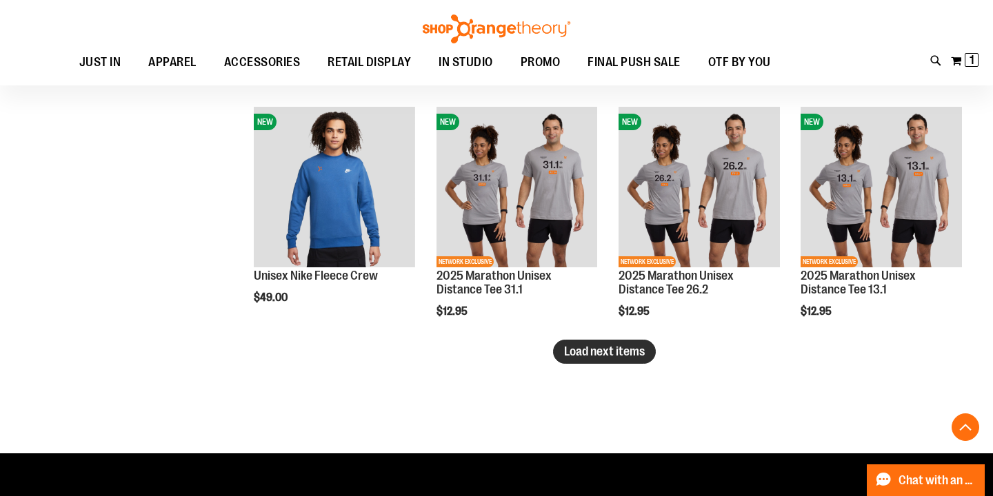
type input "**********"
click at [600, 353] on span "Load next items" at bounding box center [604, 352] width 81 height 14
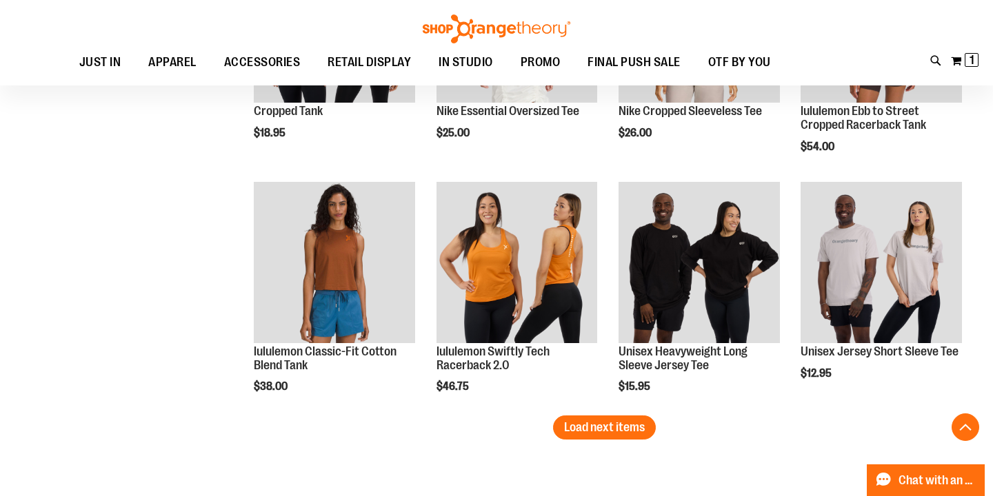
scroll to position [2594, 0]
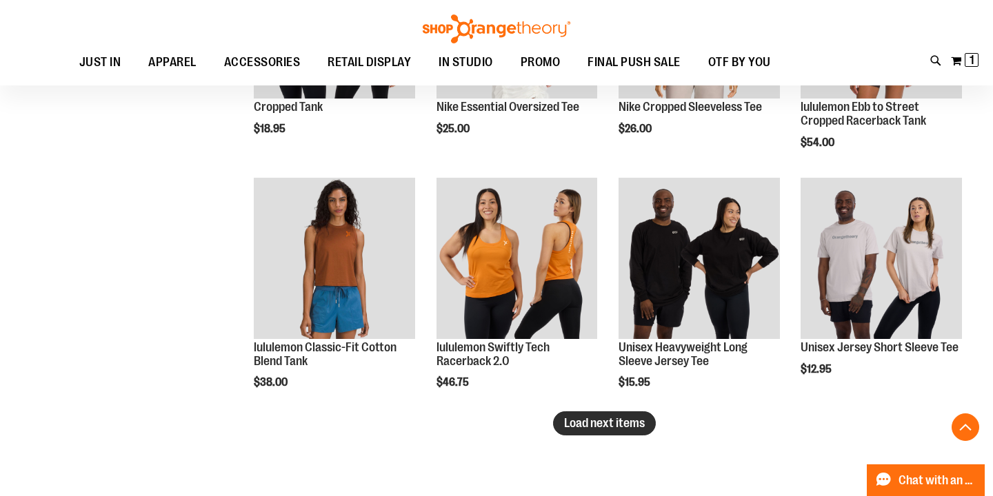
click at [628, 428] on span "Load next items" at bounding box center [604, 423] width 81 height 14
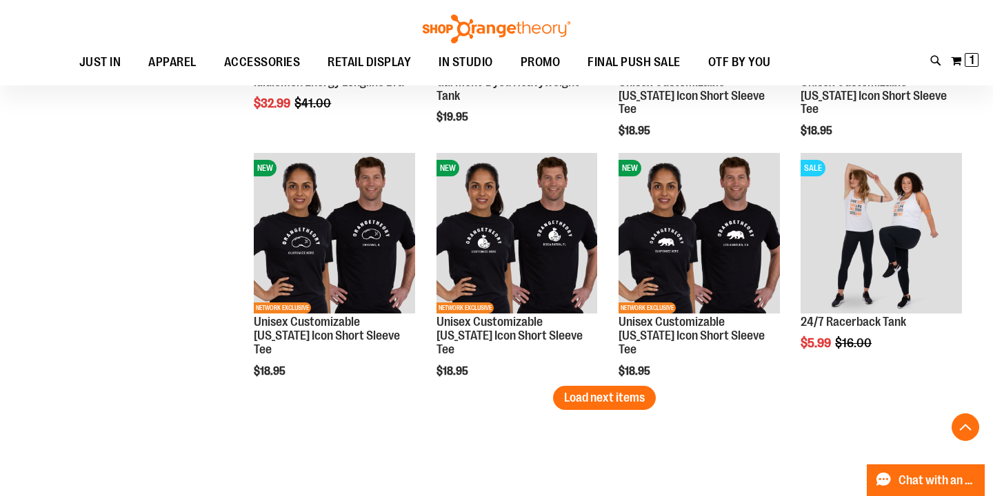
scroll to position [3336, 0]
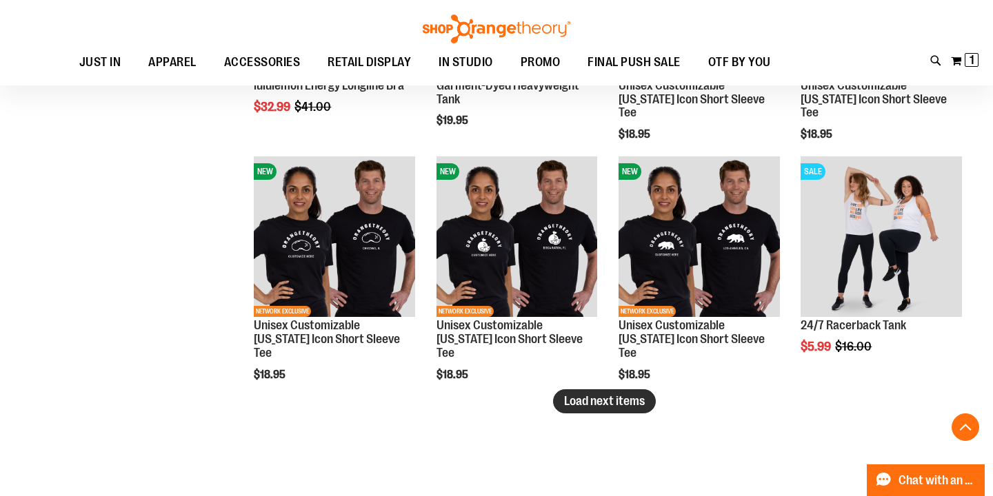
click at [609, 405] on span "Load next items" at bounding box center [604, 401] width 81 height 14
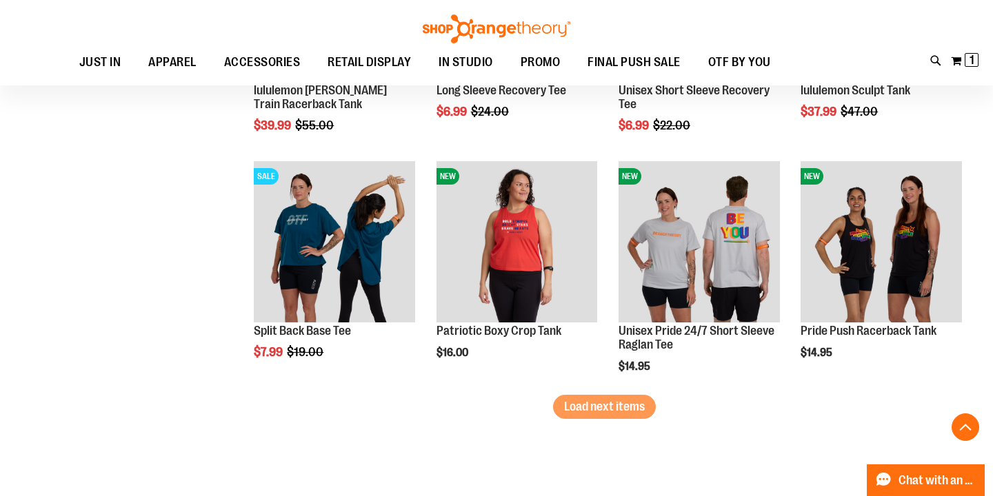
scroll to position [4054, 0]
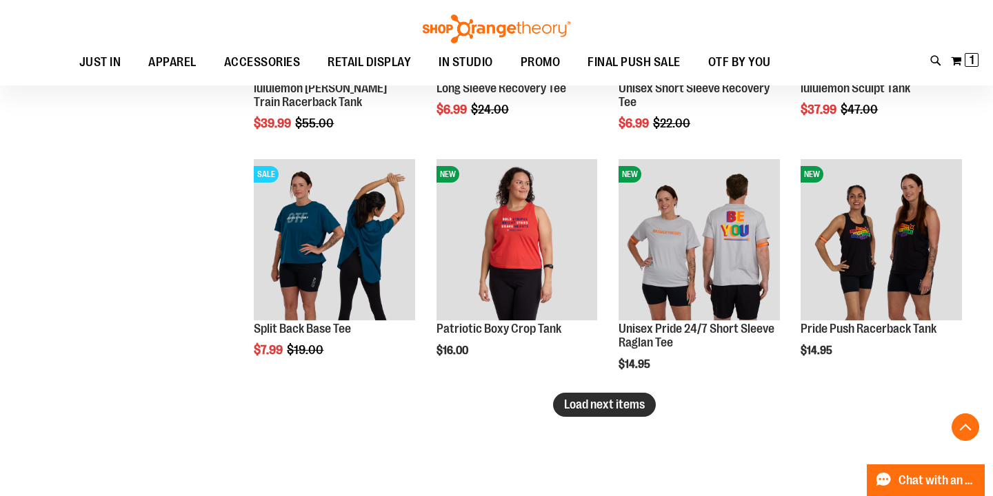
click at [583, 411] on span "Load next items" at bounding box center [604, 405] width 81 height 14
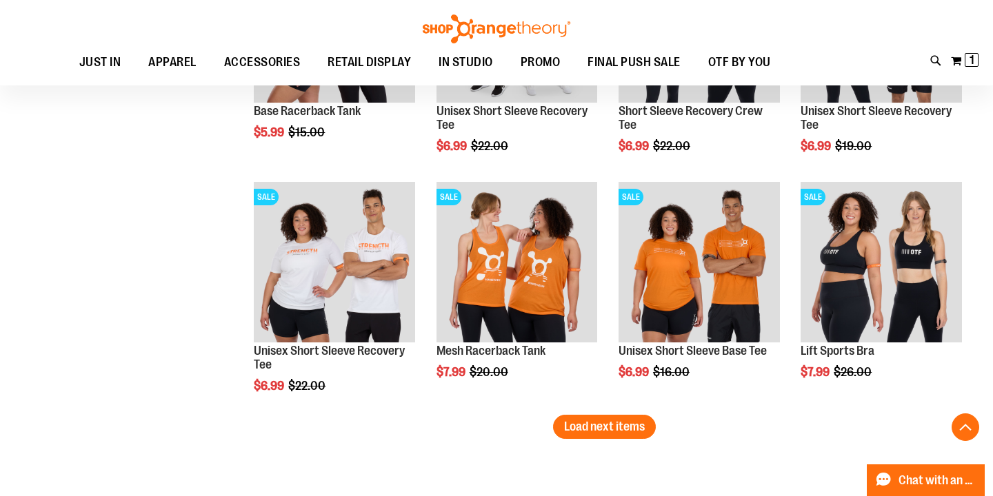
scroll to position [4755, 0]
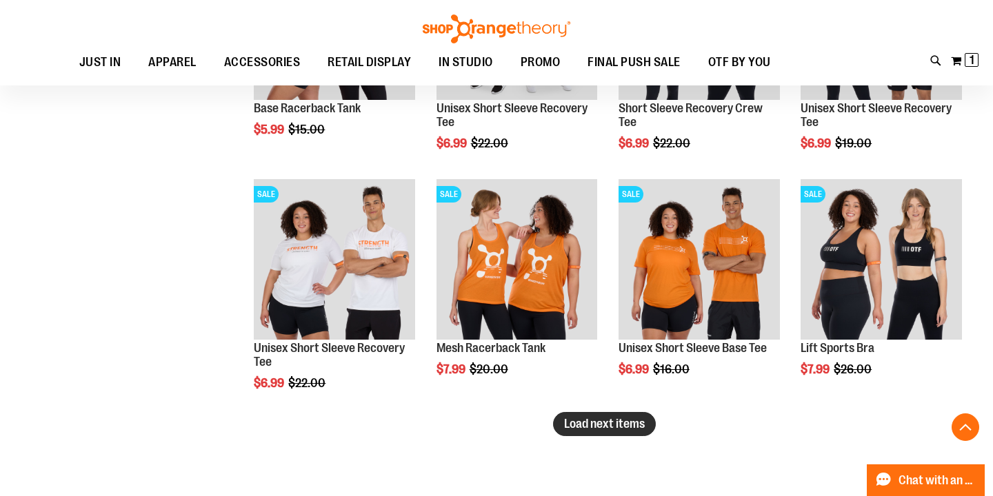
click at [620, 423] on span "Load next items" at bounding box center [604, 424] width 81 height 14
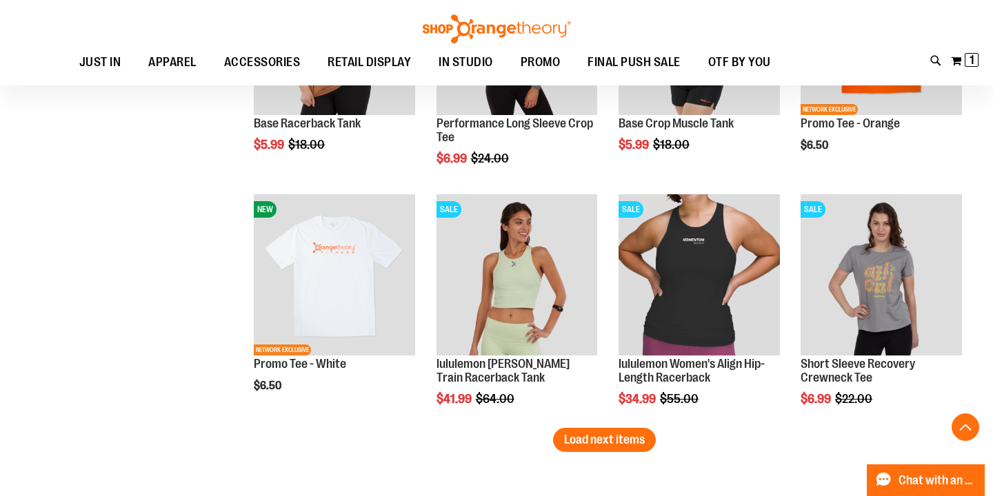
scroll to position [5462, 0]
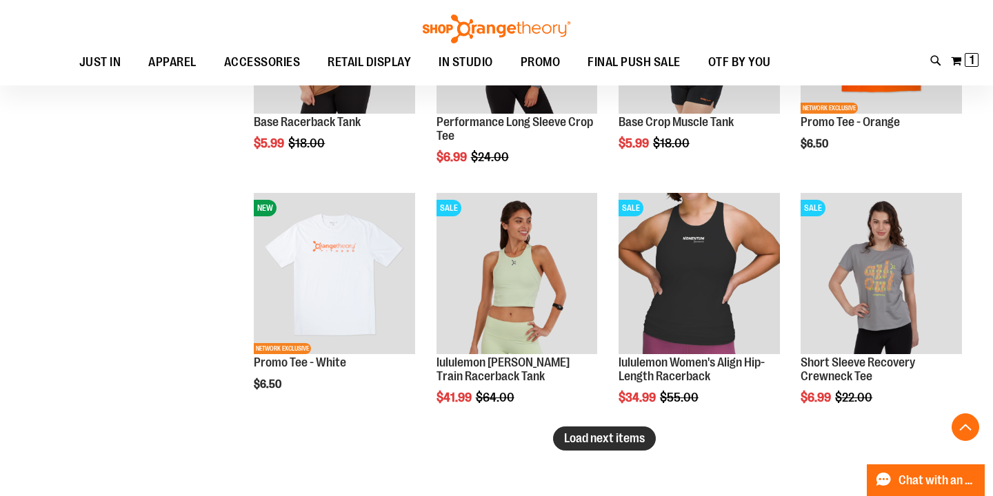
click at [625, 441] on span "Load next items" at bounding box center [604, 439] width 81 height 14
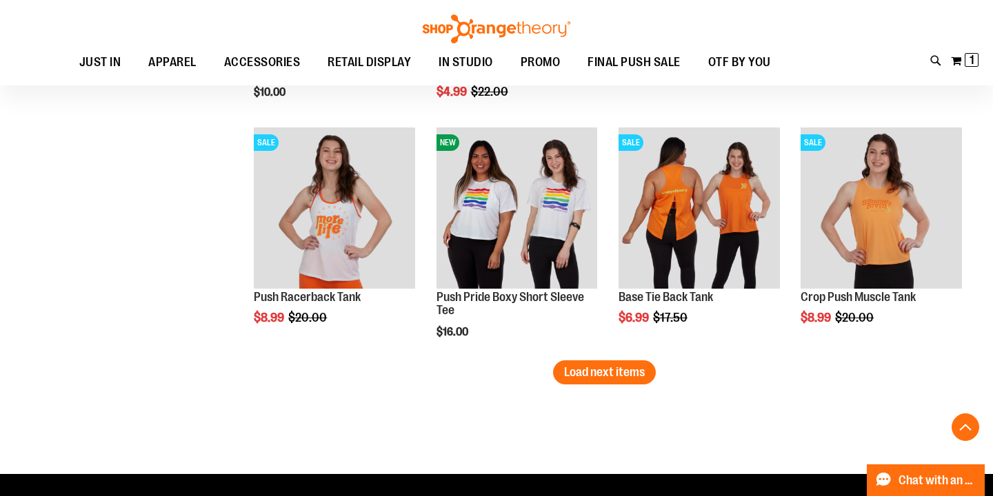
scroll to position [6272, 0]
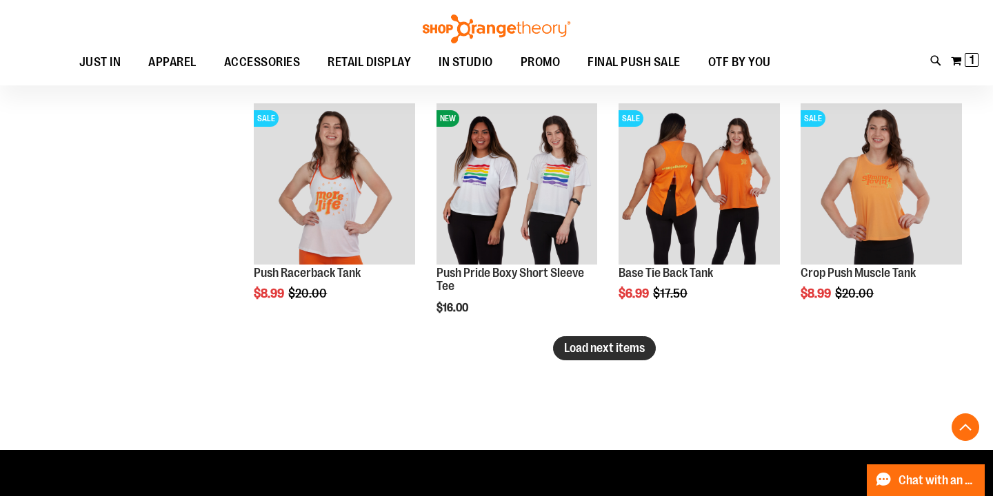
click at [628, 352] on span "Load next items" at bounding box center [604, 348] width 81 height 14
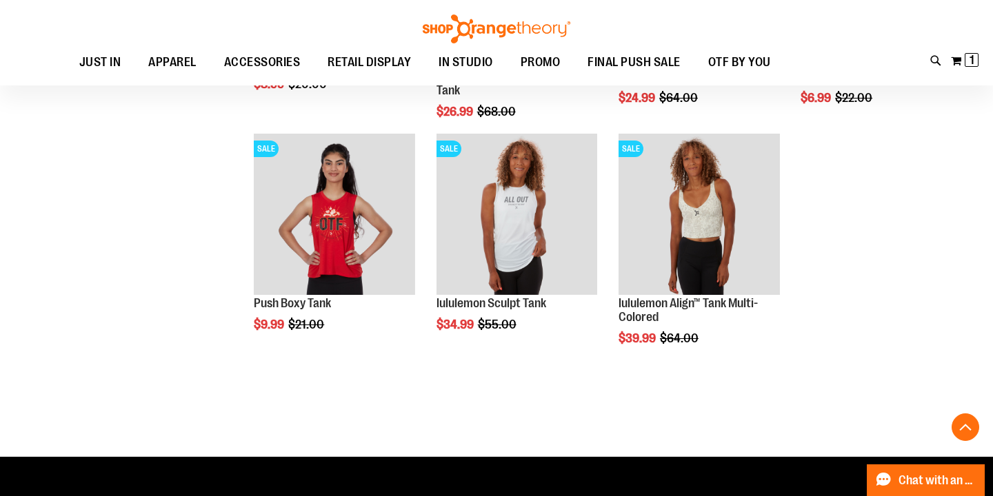
scroll to position [6966, 0]
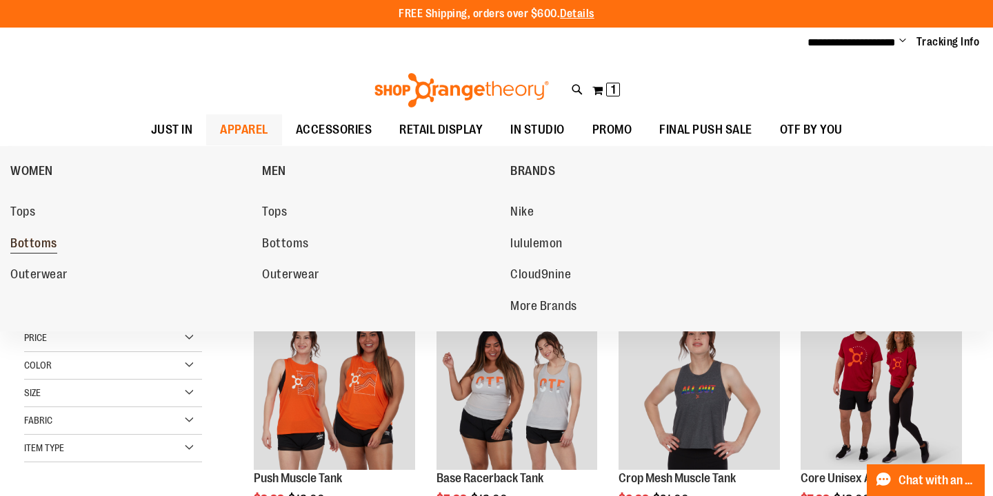
click at [37, 245] on span "Bottoms" at bounding box center [33, 244] width 47 height 17
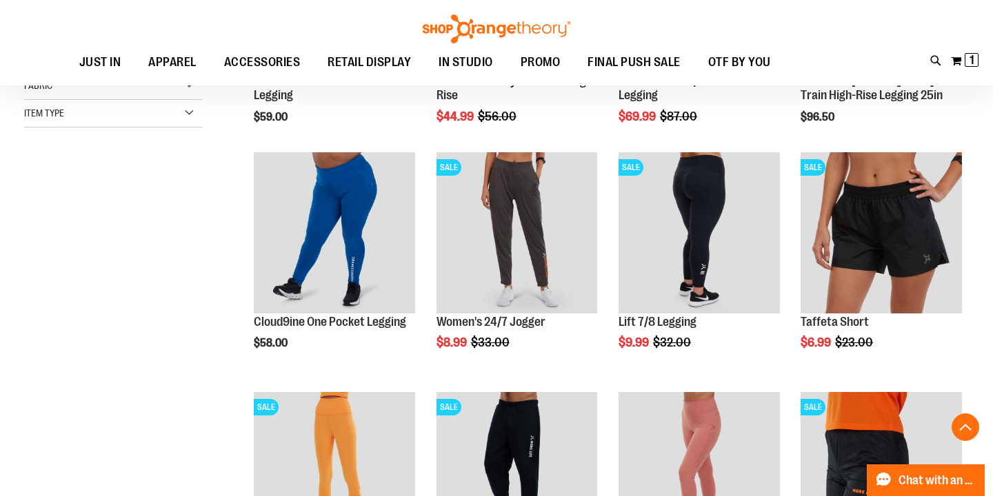
scroll to position [371, 0]
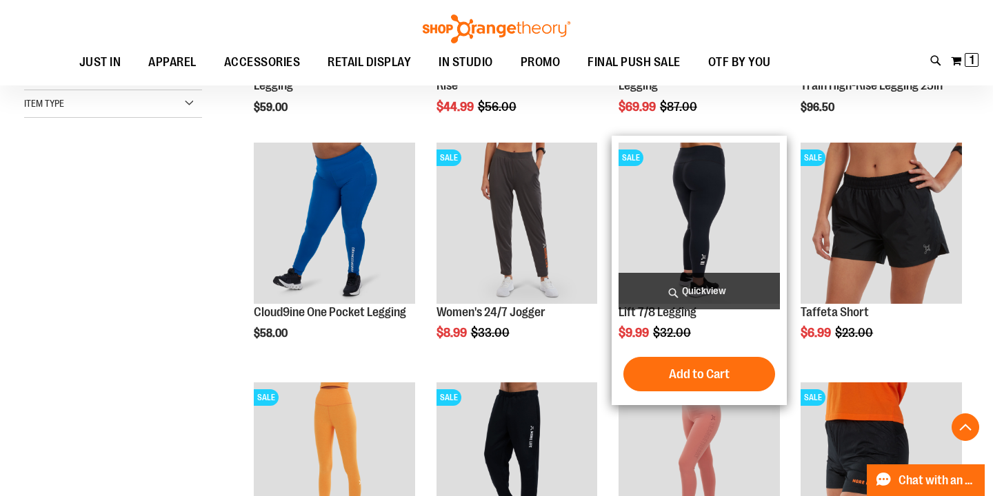
type input "**********"
click at [688, 284] on span "Quickview" at bounding box center [698, 291] width 161 height 37
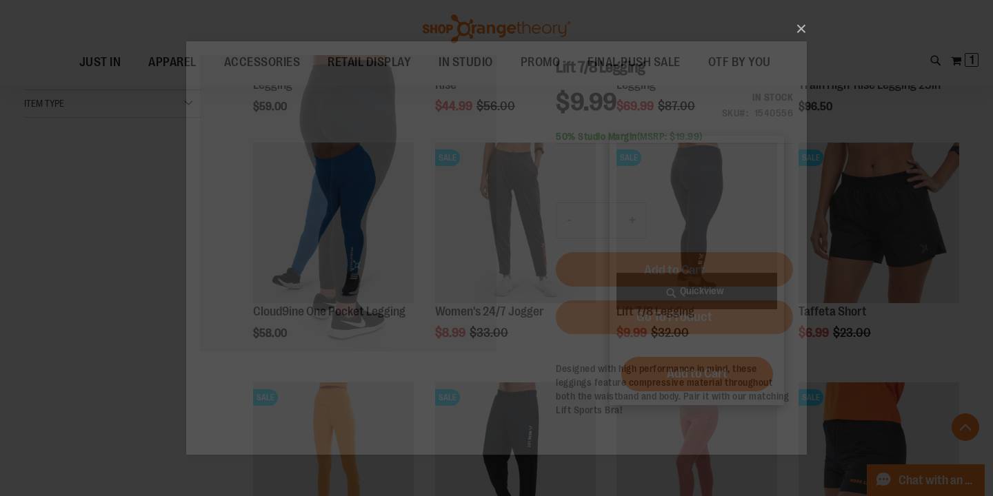
scroll to position [0, 0]
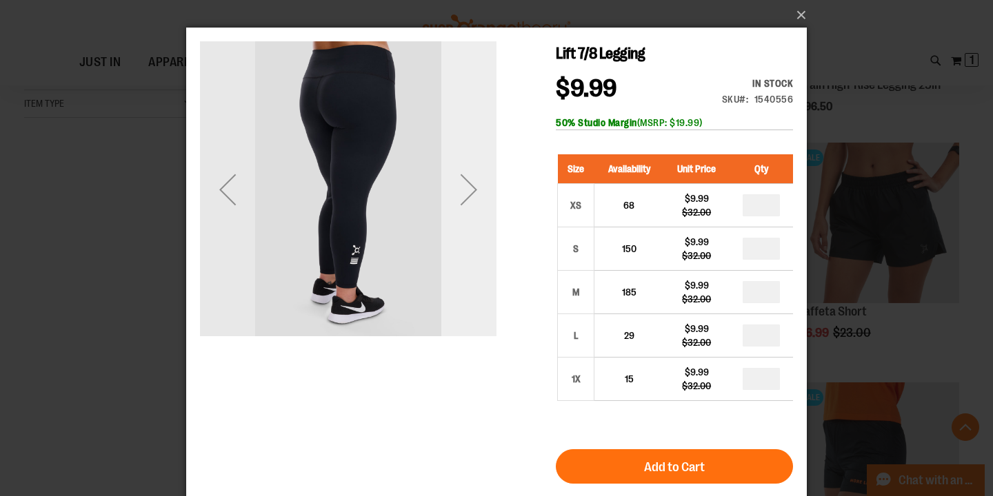
click at [477, 193] on div "Next" at bounding box center [468, 189] width 55 height 55
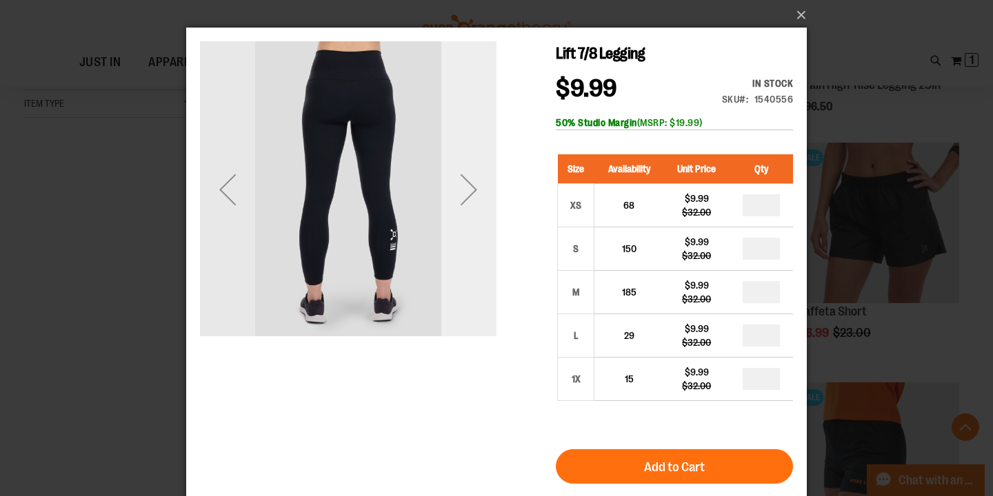
click at [477, 193] on div "Next" at bounding box center [468, 189] width 55 height 55
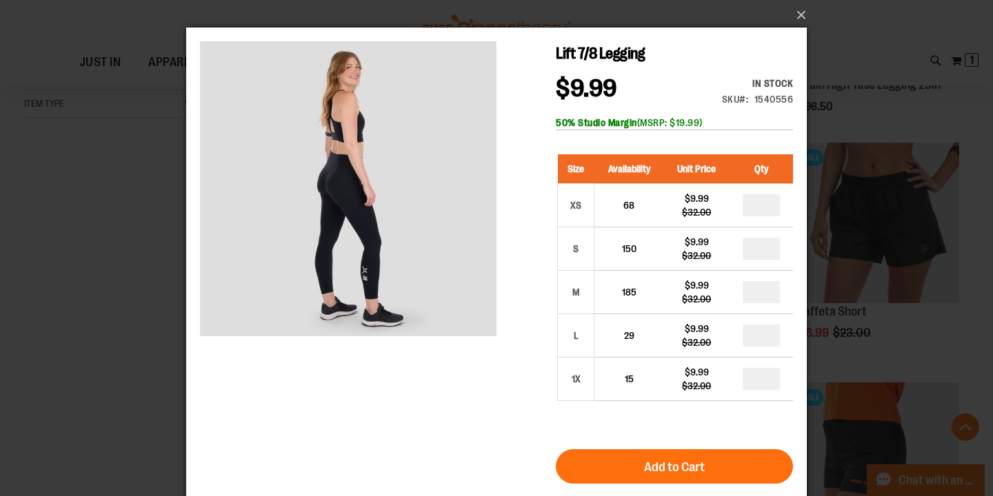
click at [17, 301] on div "×" at bounding box center [496, 248] width 993 height 496
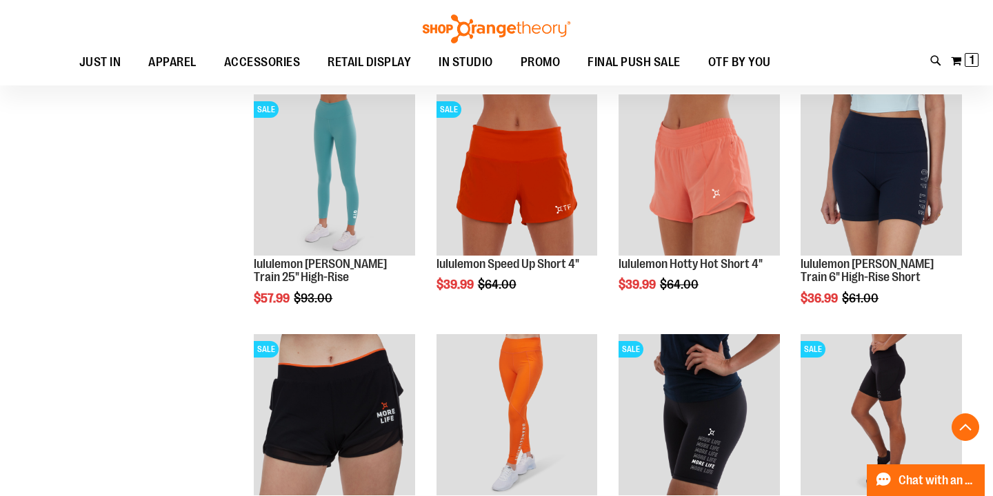
scroll to position [898, 0]
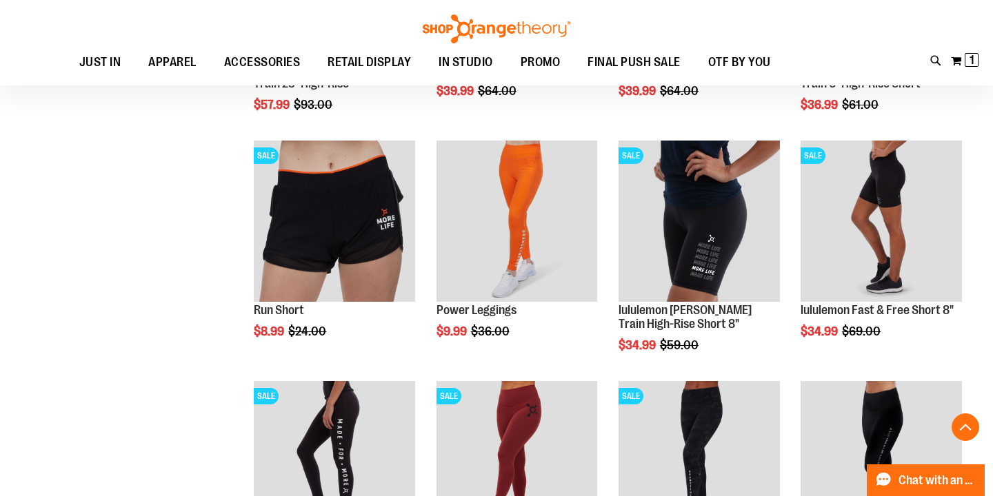
scroll to position [1092, 0]
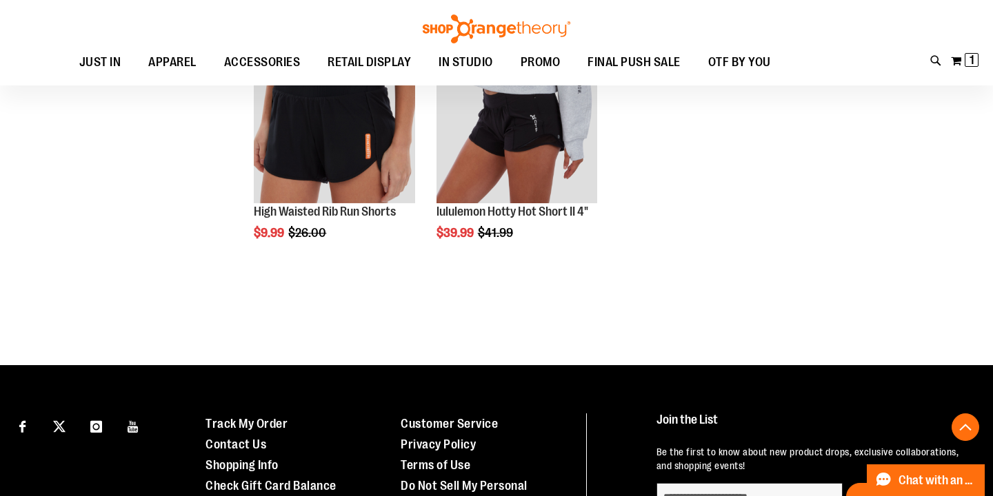
scroll to position [1915, 0]
